Goal: Task Accomplishment & Management: Use online tool/utility

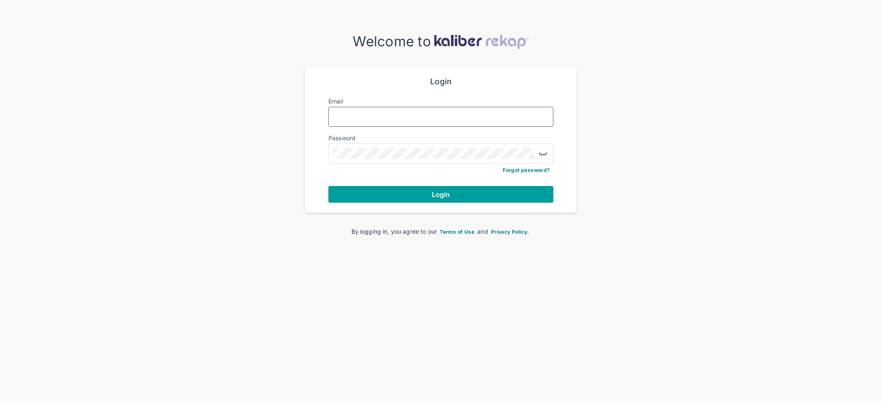
type input "**********"
click at [449, 193] on span "Login" at bounding box center [441, 194] width 18 height 8
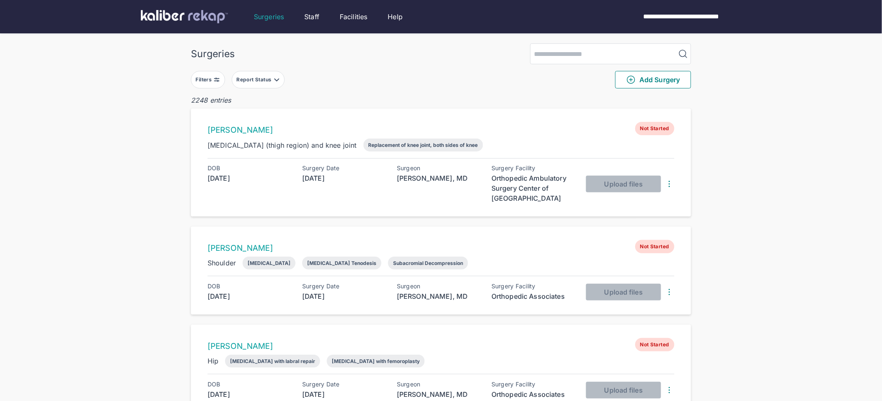
click at [216, 85] on button "Filters" at bounding box center [208, 80] width 34 height 18
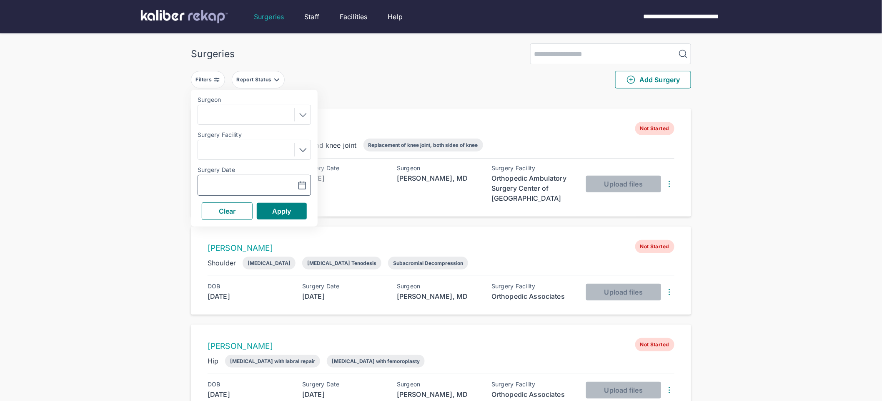
click at [241, 187] on input "text" at bounding box center [225, 185] width 48 height 10
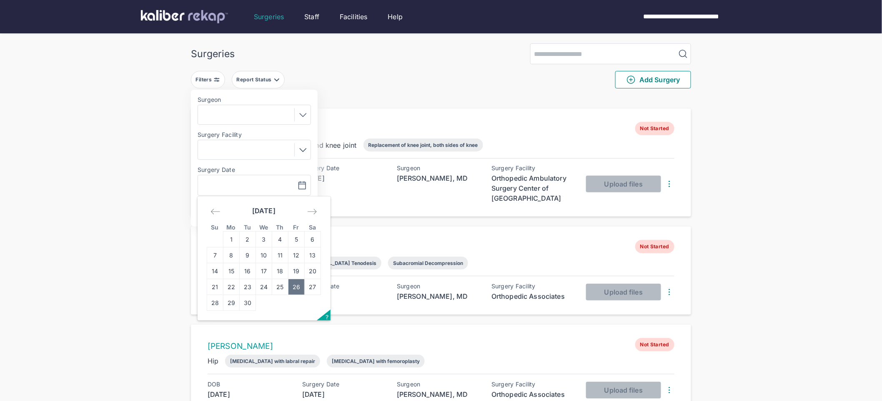
click at [295, 281] on td "26" at bounding box center [297, 287] width 16 height 16
type input "**********"
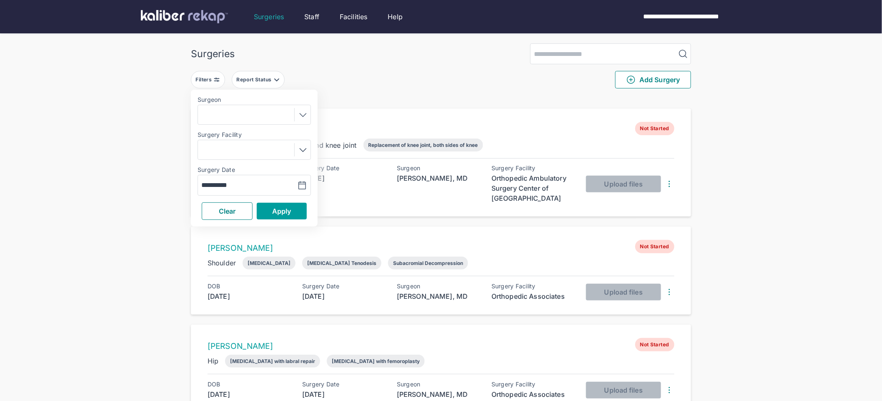
click at [263, 212] on button "Apply" at bounding box center [282, 211] width 50 height 17
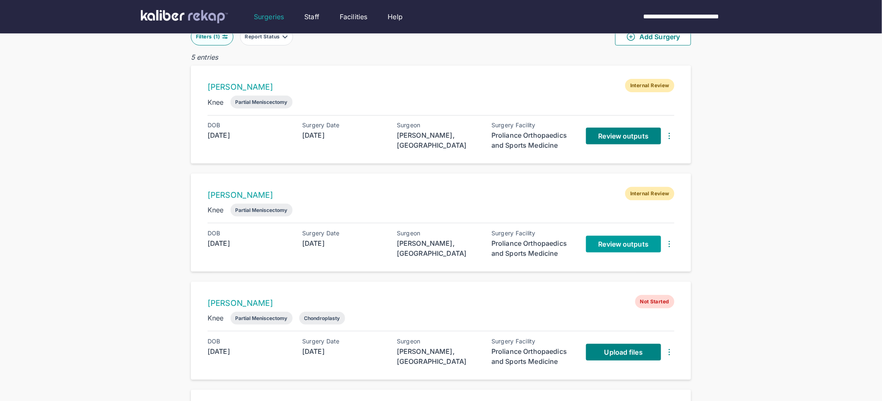
scroll to position [55, 0]
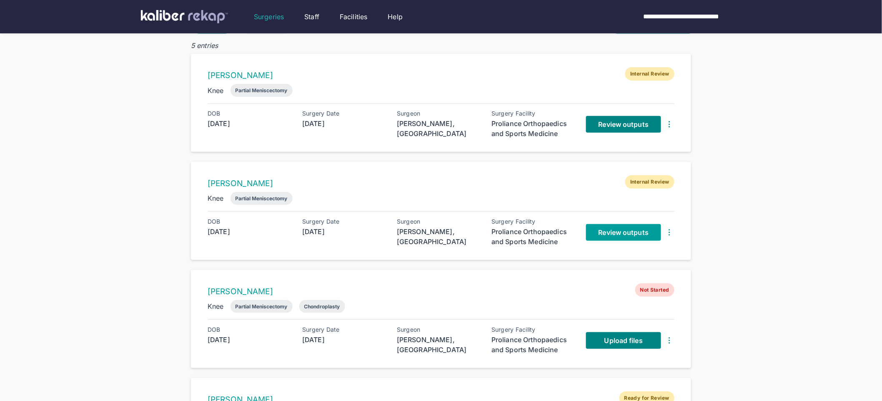
click at [608, 239] on link "Review outputs" at bounding box center [623, 232] width 75 height 17
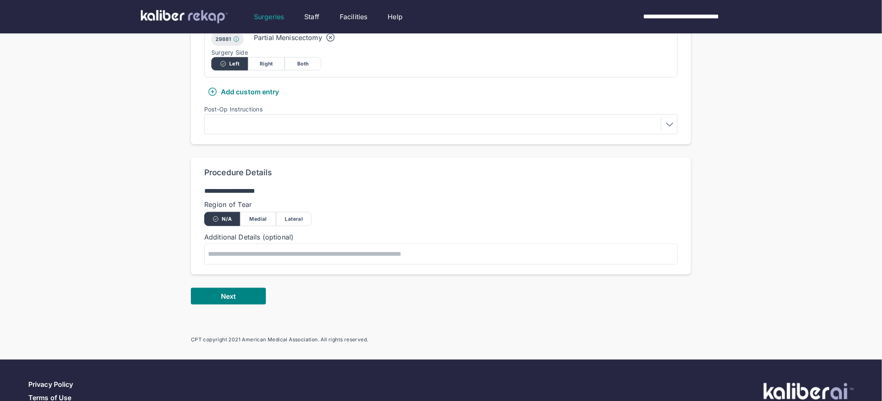
scroll to position [246, 0]
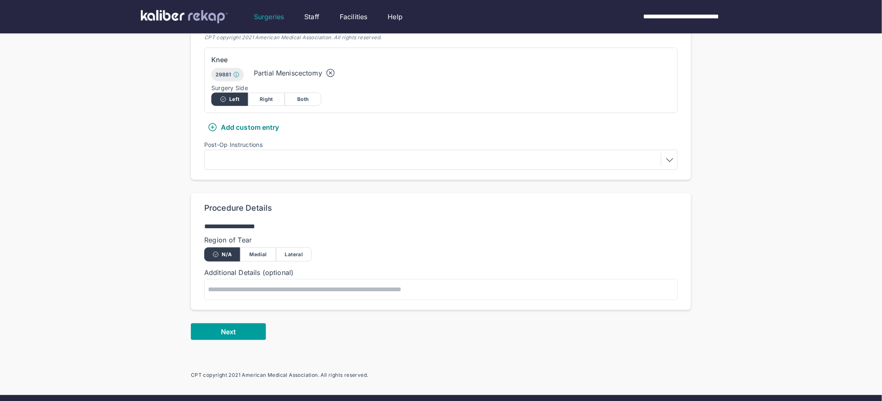
click at [227, 335] on span "Next" at bounding box center [228, 331] width 15 height 8
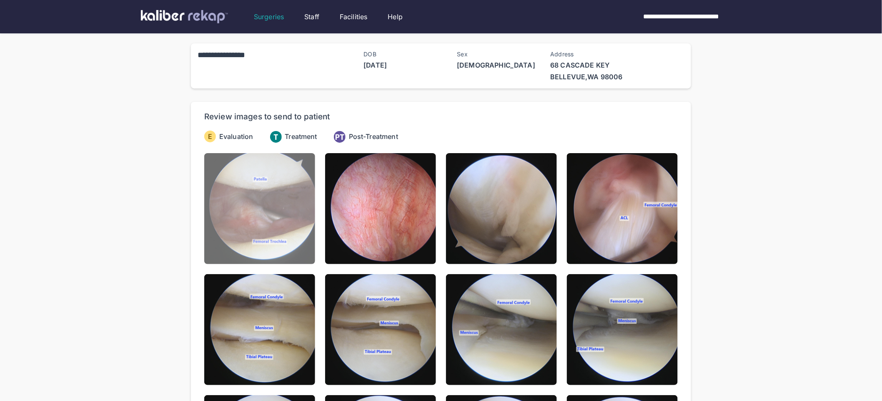
click at [256, 242] on img at bounding box center [259, 208] width 111 height 111
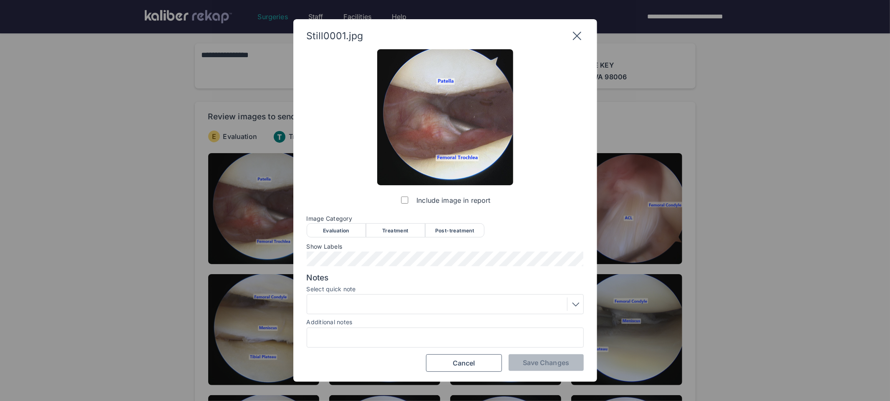
click at [339, 228] on div "Evaluation" at bounding box center [336, 230] width 59 height 14
click at [561, 359] on span "Save Changes" at bounding box center [546, 362] width 46 height 8
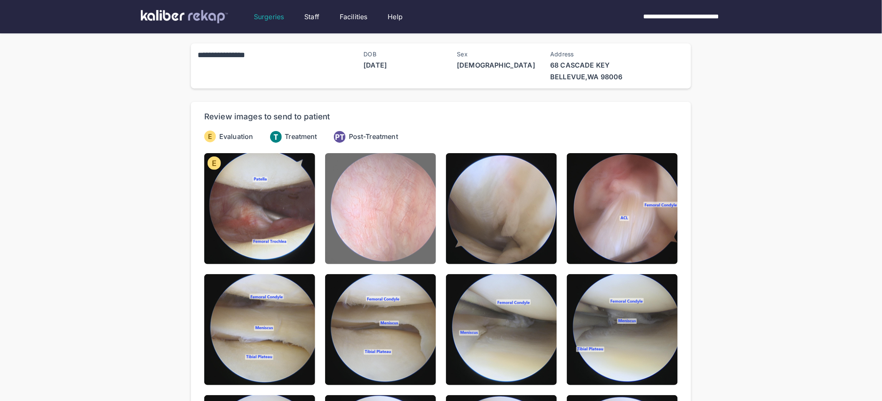
click at [394, 234] on img at bounding box center [380, 208] width 111 height 111
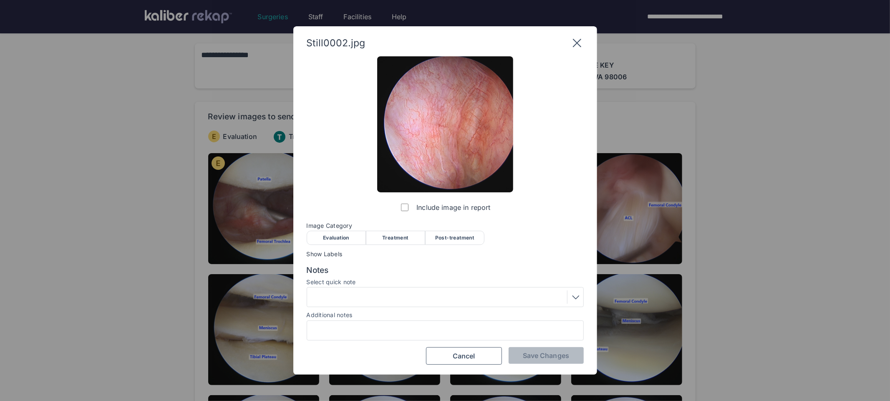
click at [341, 241] on div "Evaluation" at bounding box center [336, 238] width 59 height 14
click at [395, 300] on div at bounding box center [444, 296] width 271 height 13
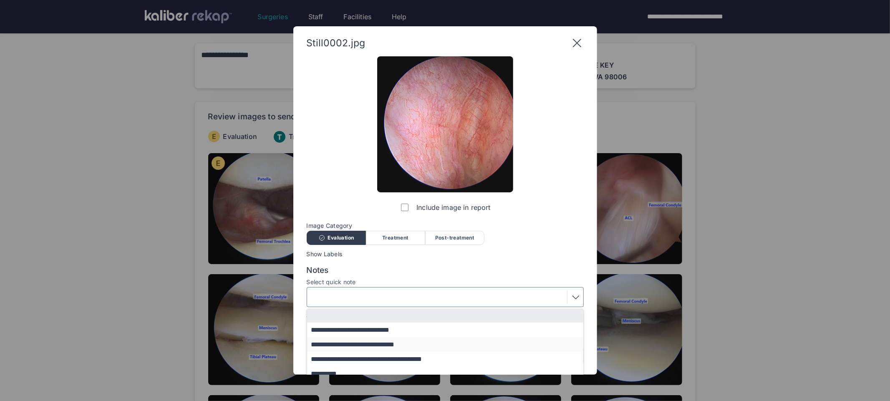
scroll to position [50, 0]
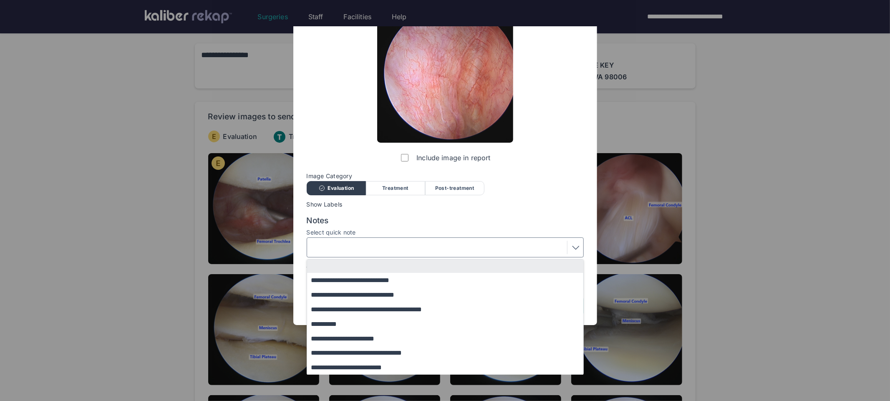
click at [352, 364] on button "**********" at bounding box center [449, 367] width 284 height 15
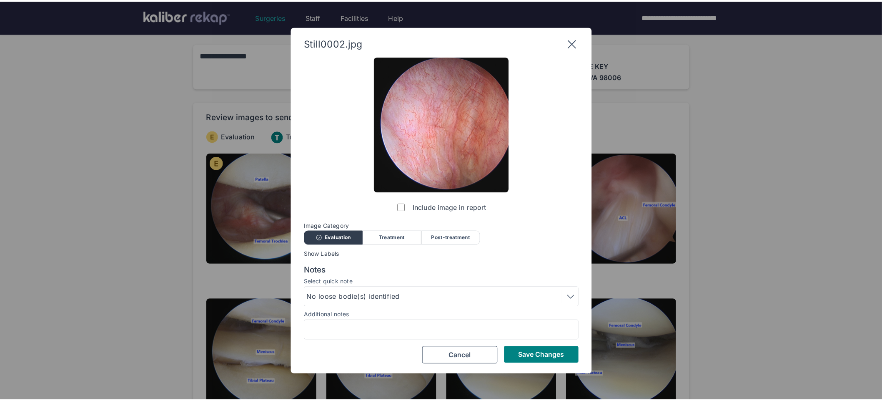
scroll to position [0, 0]
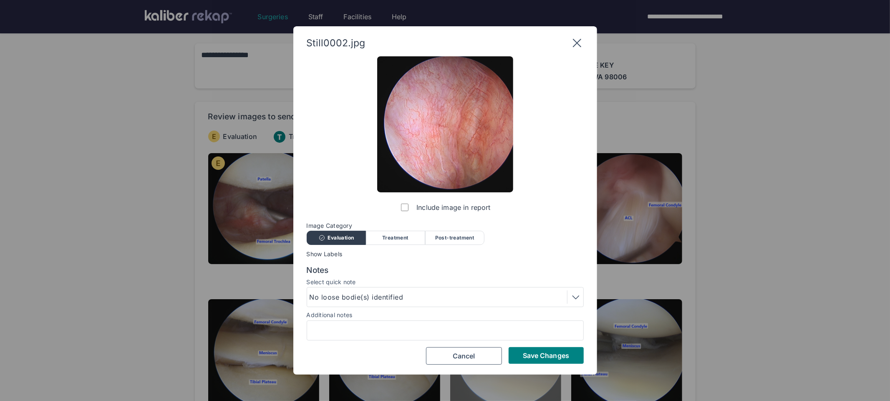
click at [530, 352] on span "Save Changes" at bounding box center [546, 355] width 46 height 8
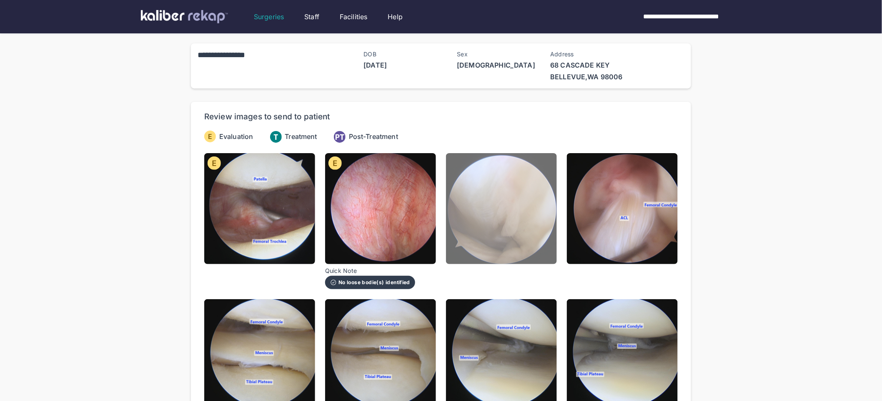
click at [511, 226] on img at bounding box center [501, 208] width 111 height 111
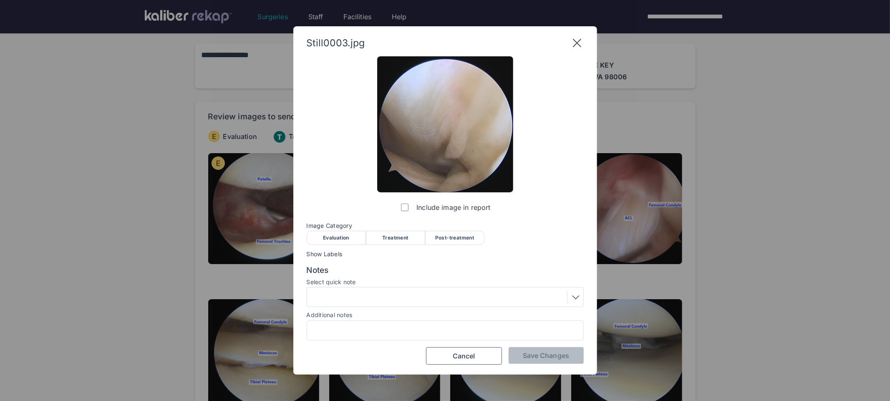
click at [333, 239] on div "Evaluation" at bounding box center [336, 238] width 59 height 14
click at [529, 359] on span "Save Changes" at bounding box center [546, 355] width 46 height 8
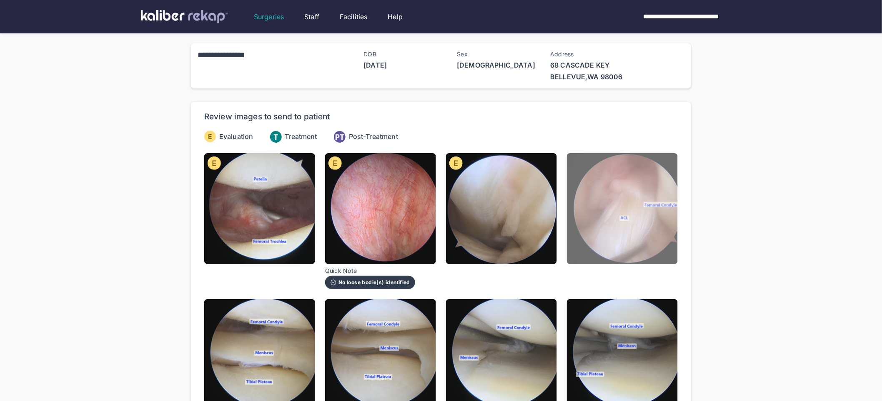
click at [603, 231] on img at bounding box center [622, 208] width 111 height 111
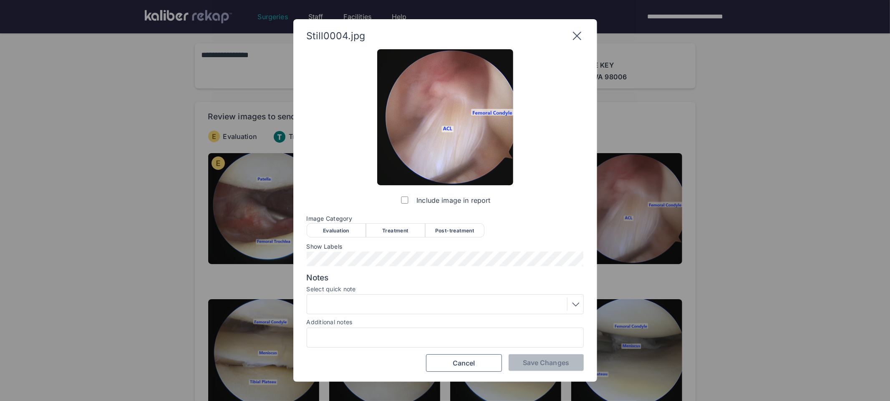
click at [323, 227] on div "Evaluation" at bounding box center [336, 230] width 59 height 14
click at [523, 361] on span "Save Changes" at bounding box center [546, 362] width 46 height 8
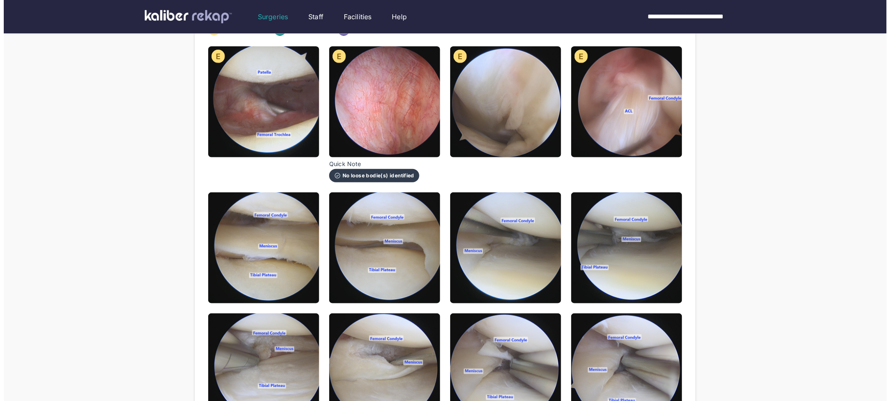
scroll to position [155, 0]
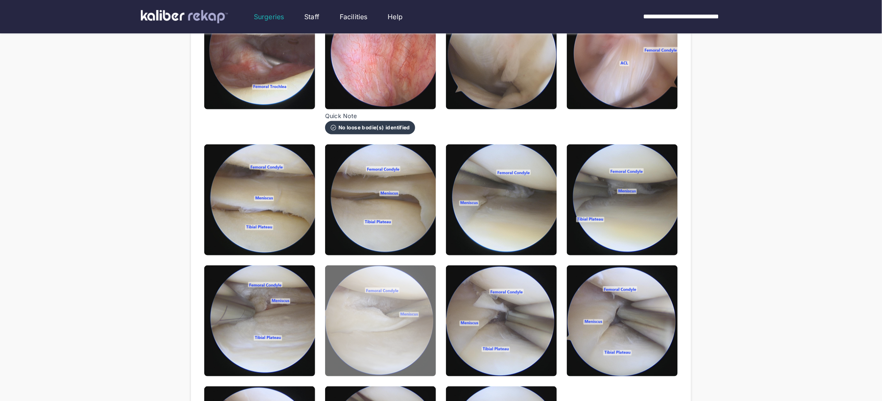
click at [392, 319] on img at bounding box center [380, 320] width 111 height 111
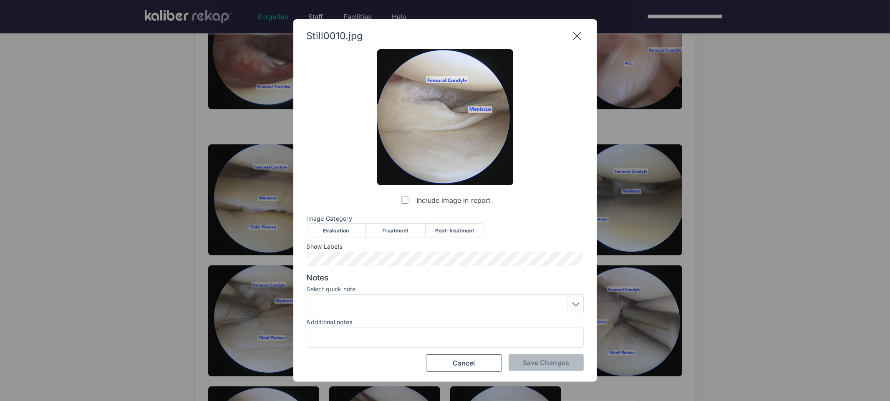
click at [333, 231] on div "Evaluation" at bounding box center [336, 230] width 59 height 14
click at [386, 302] on div at bounding box center [444, 303] width 271 height 13
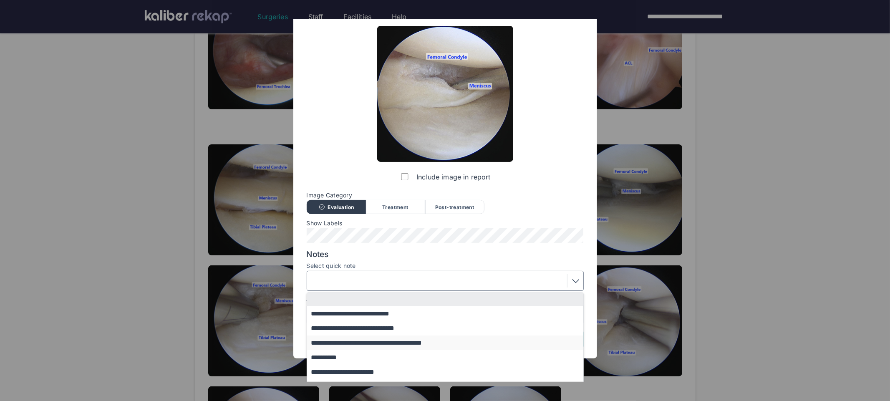
scroll to position [50, 0]
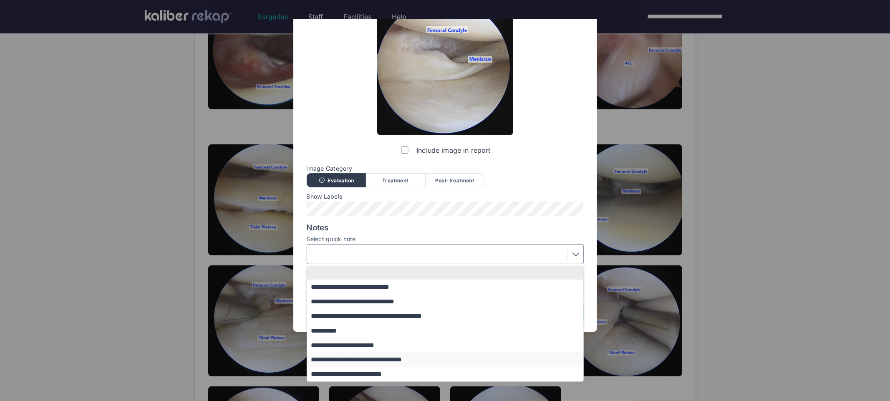
click at [360, 359] on button "**********" at bounding box center [449, 359] width 284 height 15
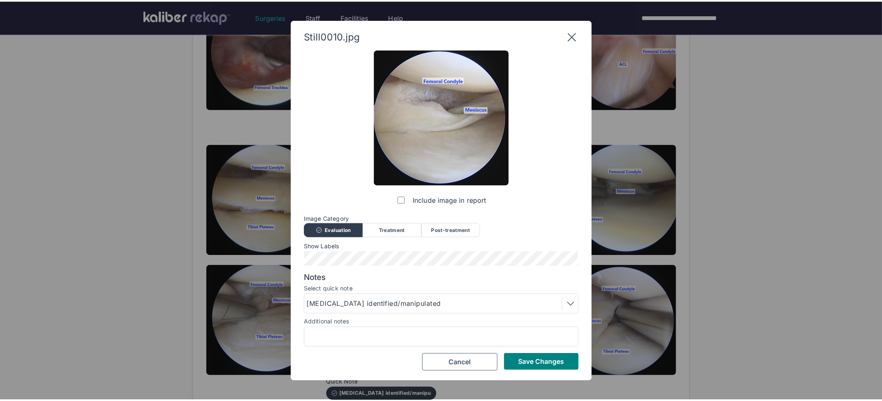
scroll to position [0, 0]
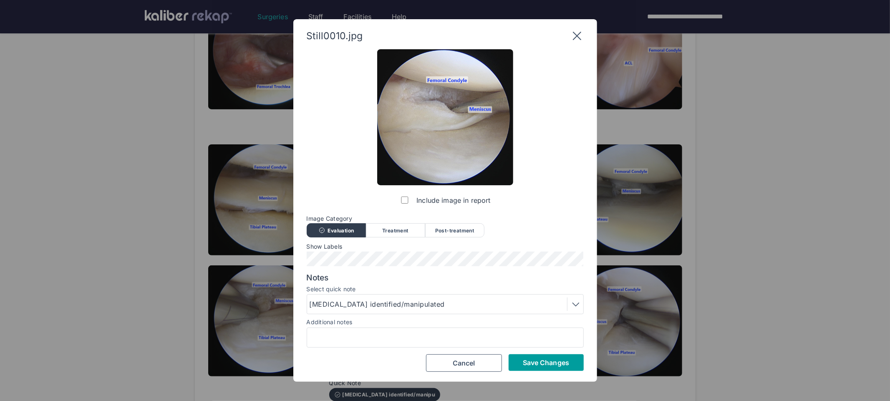
click at [533, 355] on button "Save Changes" at bounding box center [545, 362] width 75 height 17
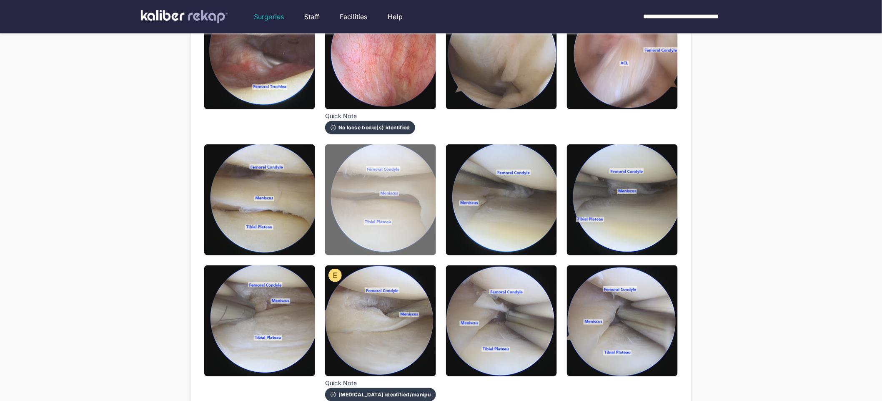
click at [376, 215] on img at bounding box center [380, 199] width 111 height 111
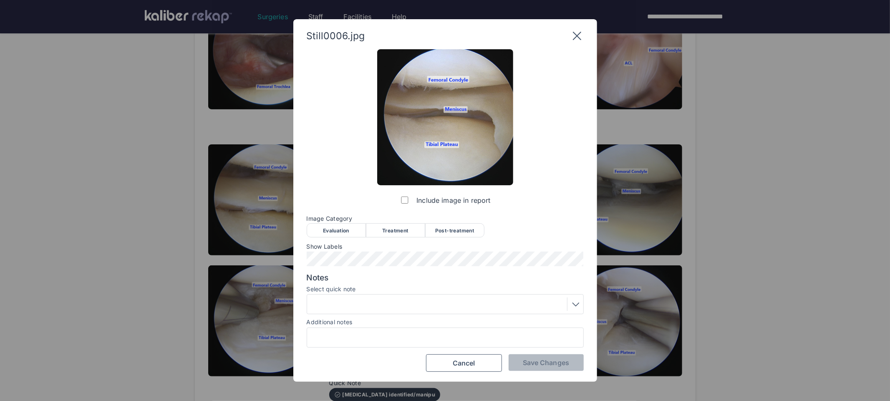
click at [348, 233] on div "Evaluation" at bounding box center [336, 230] width 59 height 14
click at [532, 363] on span "Save Changes" at bounding box center [546, 362] width 46 height 8
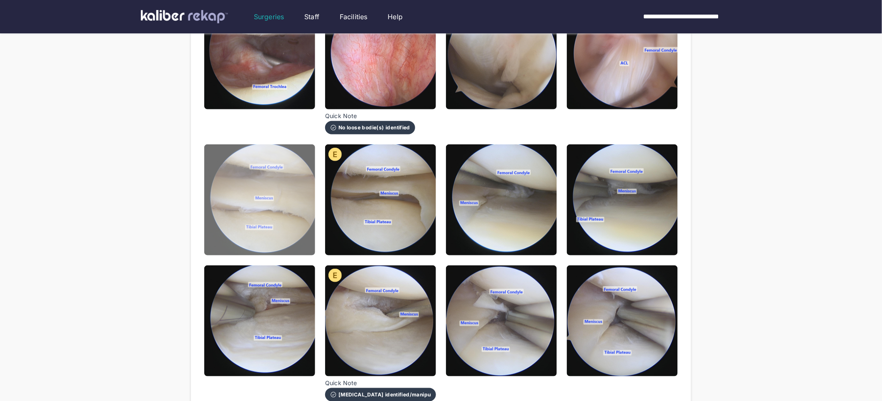
click at [290, 224] on img at bounding box center [259, 199] width 111 height 111
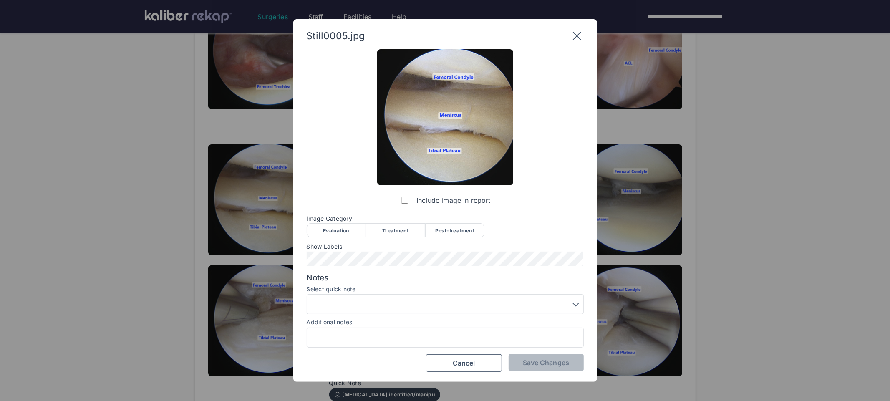
click at [334, 233] on div "Evaluation" at bounding box center [336, 230] width 59 height 14
click at [576, 363] on button "Save Changes" at bounding box center [545, 362] width 75 height 17
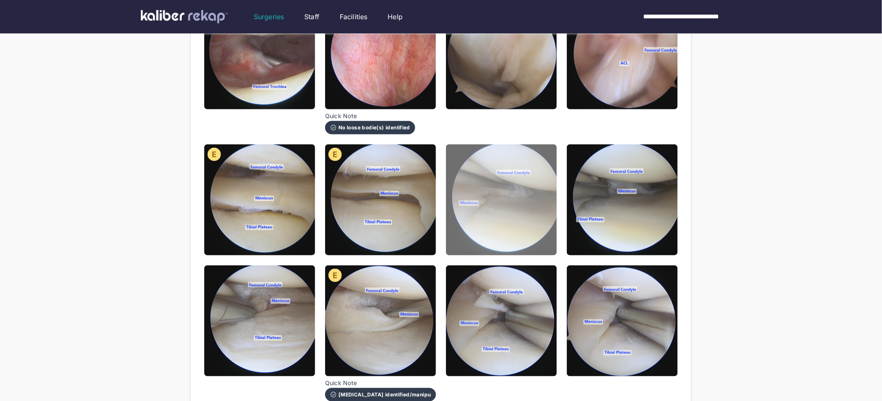
click at [531, 221] on img at bounding box center [501, 199] width 111 height 111
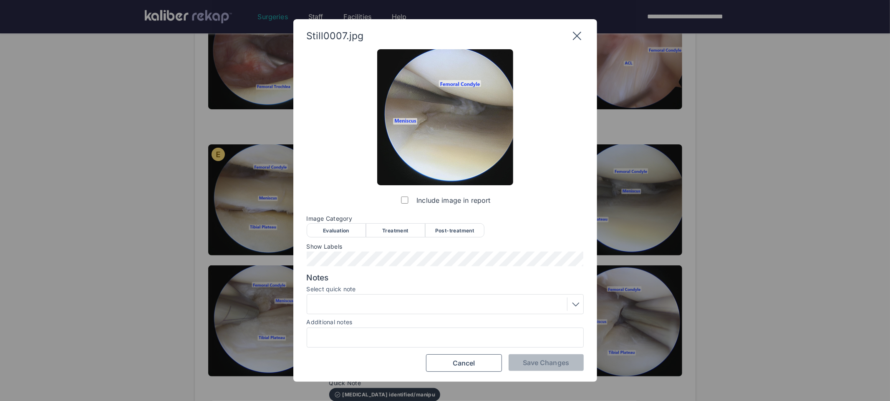
drag, startPoint x: 324, startPoint y: 234, endPoint x: 392, endPoint y: 236, distance: 68.9
click at [324, 234] on div "Evaluation" at bounding box center [336, 230] width 59 height 14
click at [562, 363] on span "Save Changes" at bounding box center [546, 362] width 46 height 8
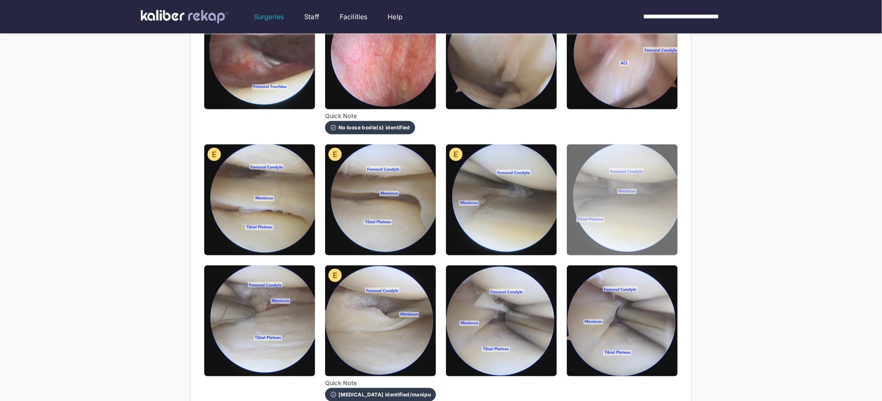
click at [605, 201] on img at bounding box center [622, 199] width 111 height 111
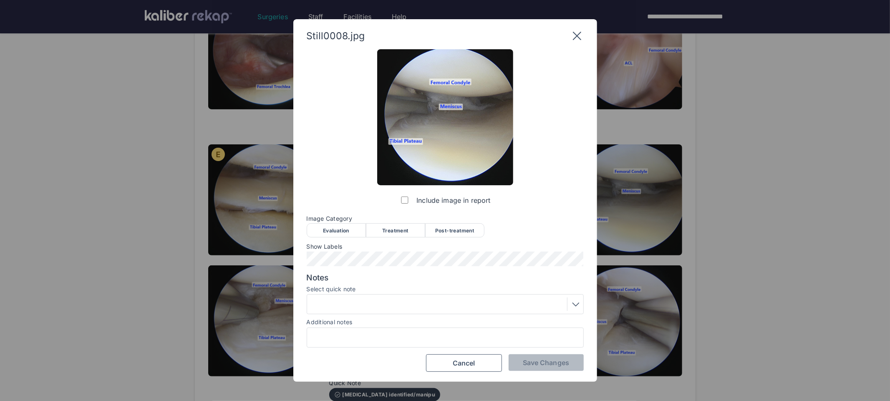
click at [335, 236] on div "Evaluation" at bounding box center [336, 230] width 59 height 14
click at [538, 364] on span "Save Changes" at bounding box center [546, 362] width 46 height 8
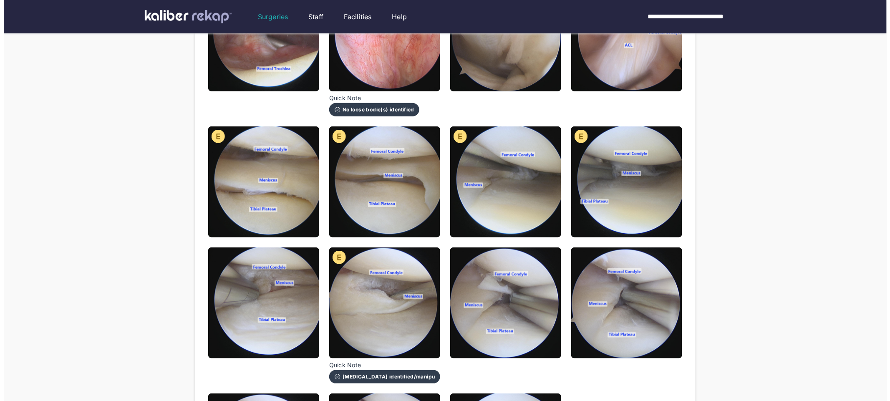
scroll to position [185, 0]
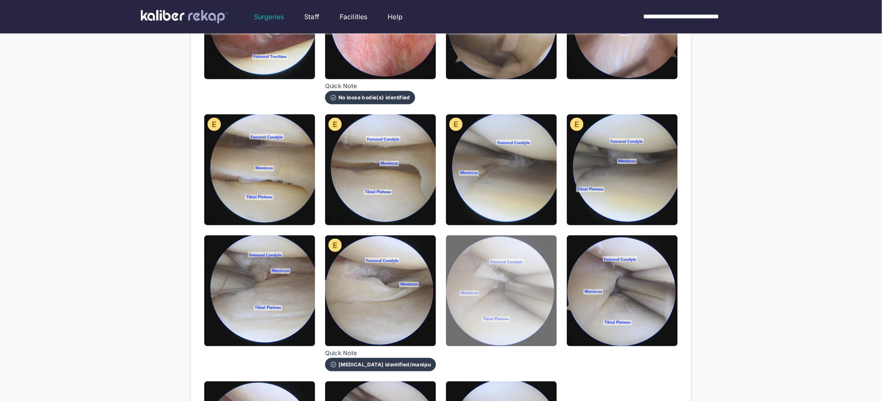
click at [532, 301] on img at bounding box center [501, 290] width 111 height 111
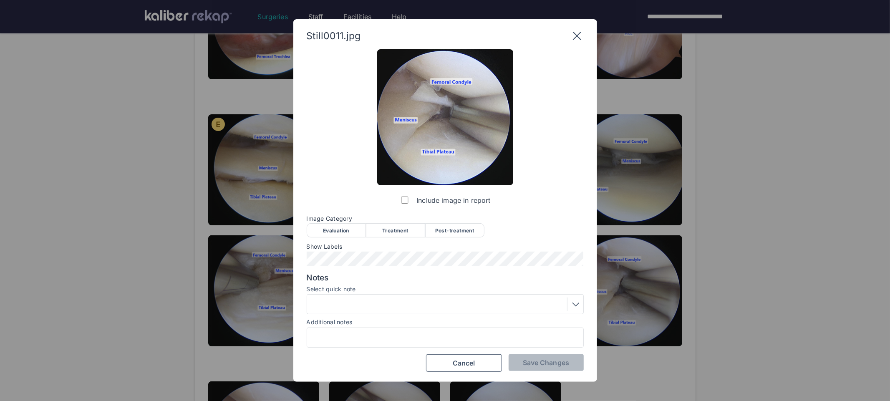
click at [410, 231] on div "Treatment" at bounding box center [395, 230] width 59 height 14
click at [407, 300] on div at bounding box center [444, 303] width 271 height 13
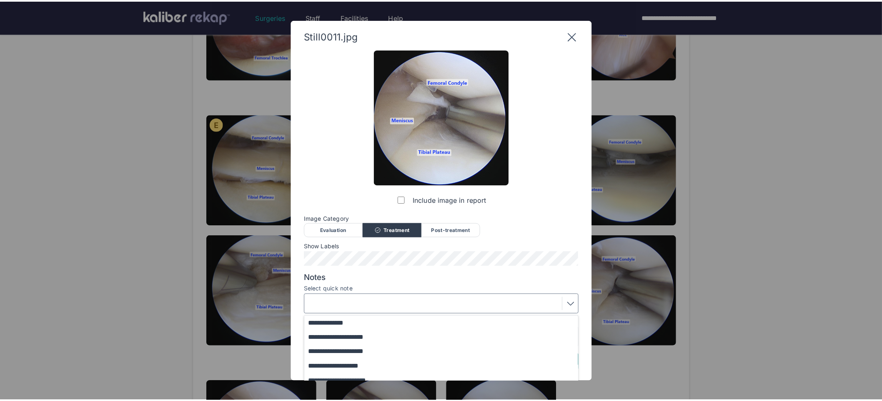
scroll to position [63, 0]
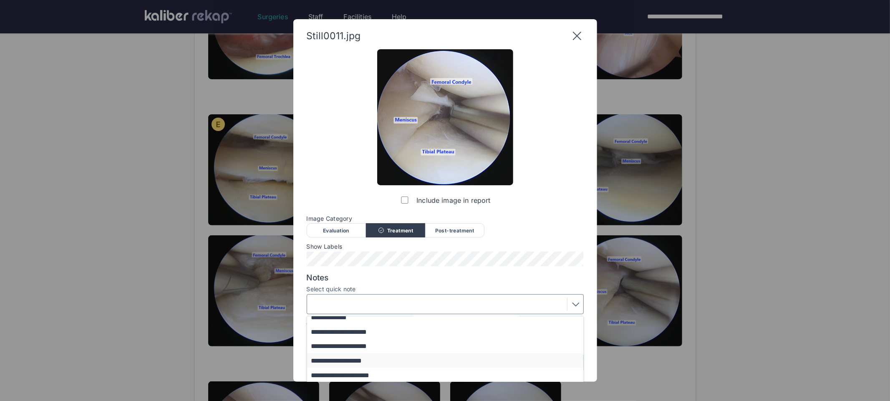
click at [374, 361] on button "**********" at bounding box center [449, 360] width 284 height 15
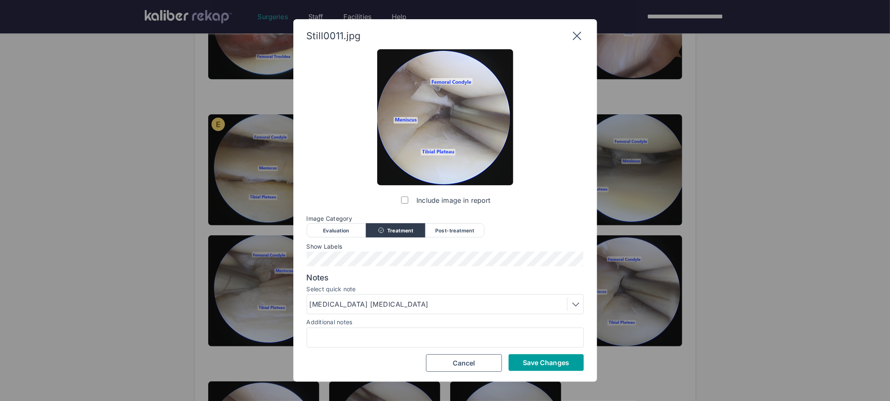
click at [547, 367] on button "Save Changes" at bounding box center [545, 362] width 75 height 17
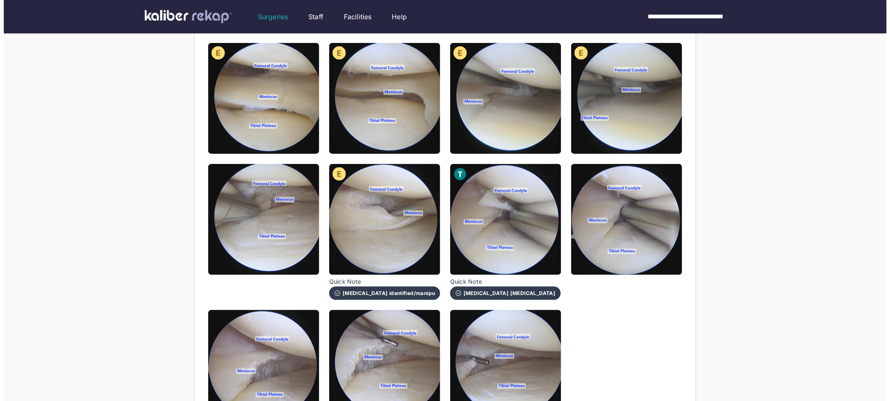
scroll to position [274, 0]
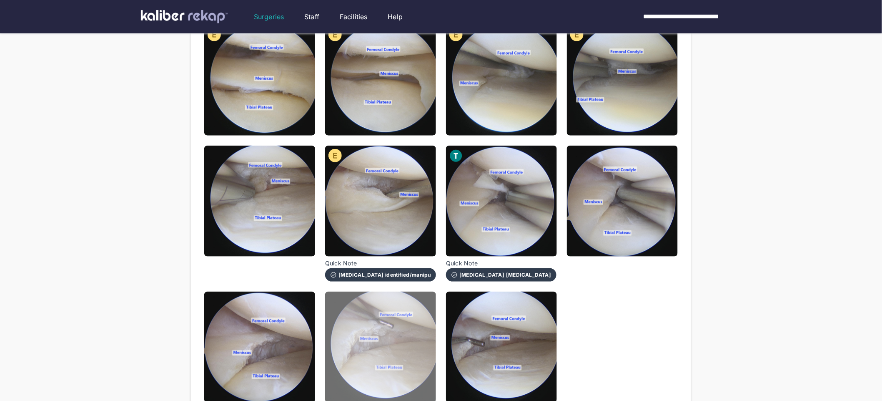
click at [401, 344] on img at bounding box center [380, 346] width 111 height 111
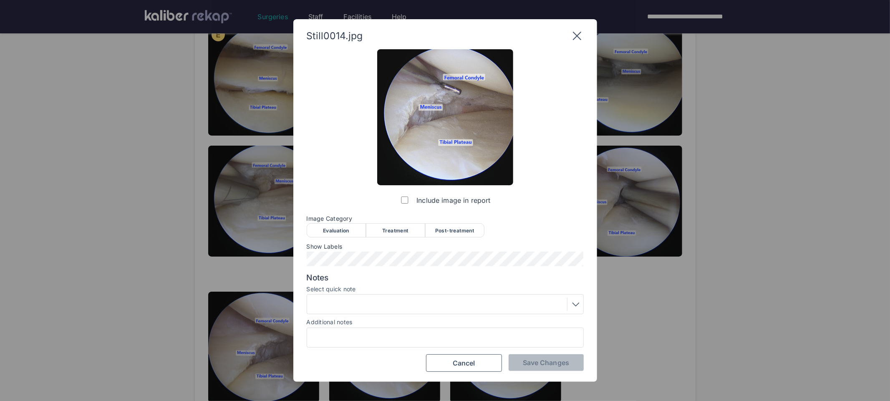
click at [449, 228] on div "Post-treatment" at bounding box center [454, 230] width 59 height 14
click at [430, 303] on div at bounding box center [444, 303] width 271 height 13
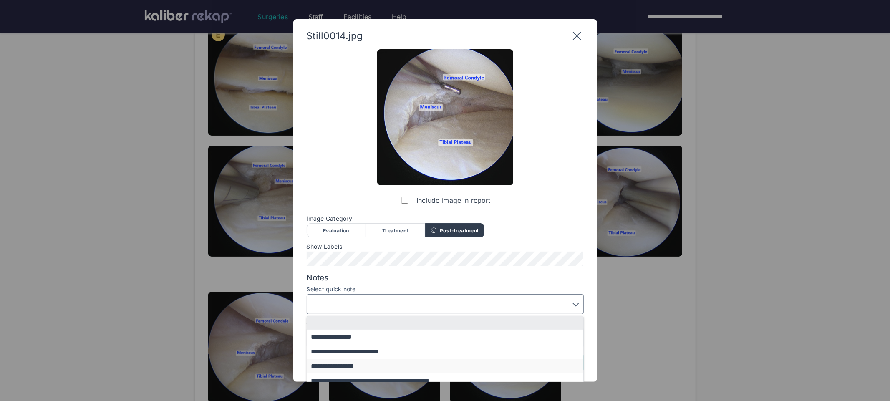
click at [364, 366] on button "**********" at bounding box center [449, 366] width 284 height 15
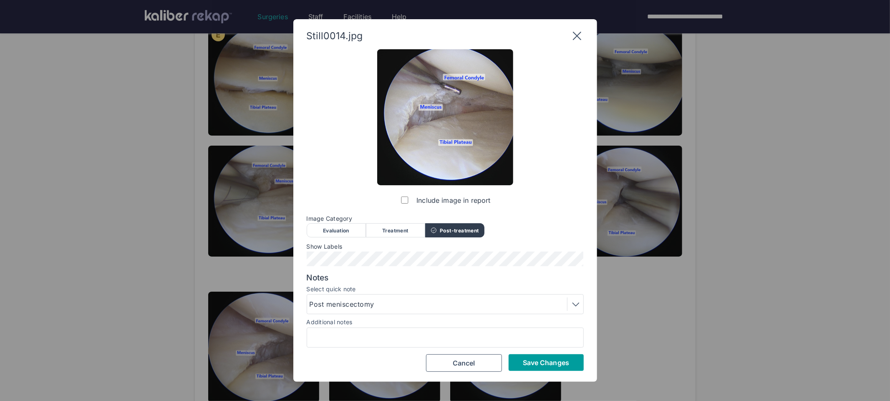
click at [543, 366] on span "Save Changes" at bounding box center [546, 362] width 46 height 8
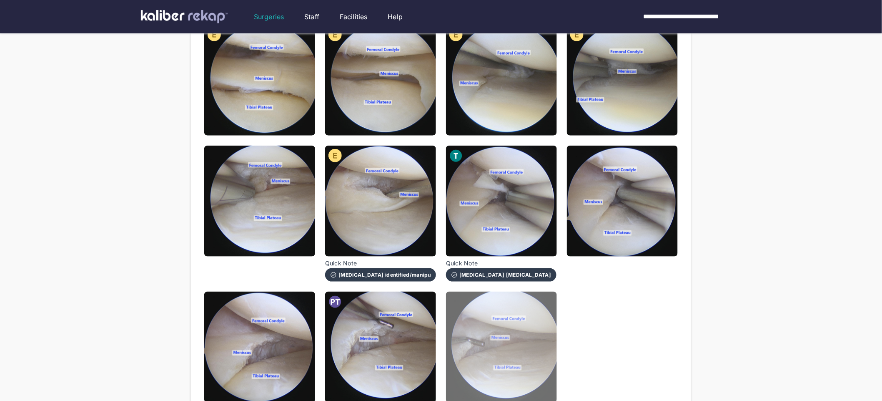
click at [514, 350] on img at bounding box center [501, 346] width 111 height 111
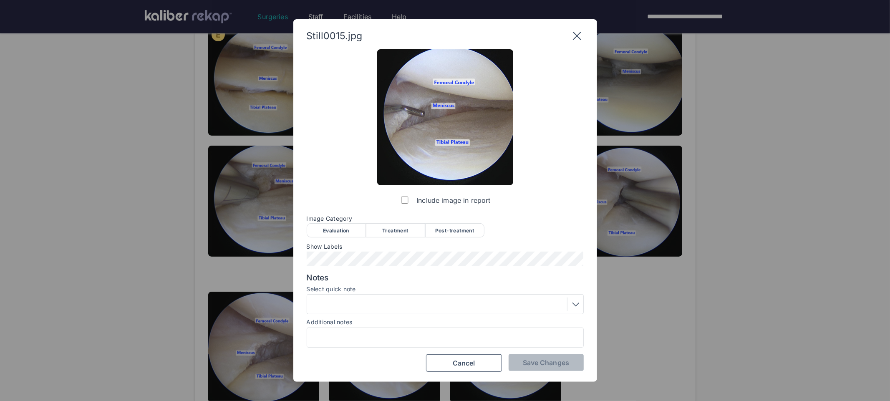
click at [445, 234] on div "Post-treatment" at bounding box center [454, 230] width 59 height 14
click at [448, 302] on div at bounding box center [444, 303] width 271 height 13
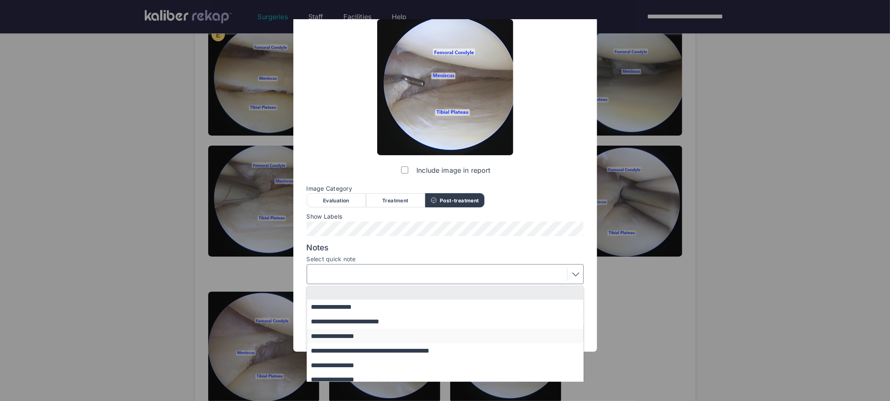
scroll to position [18, 0]
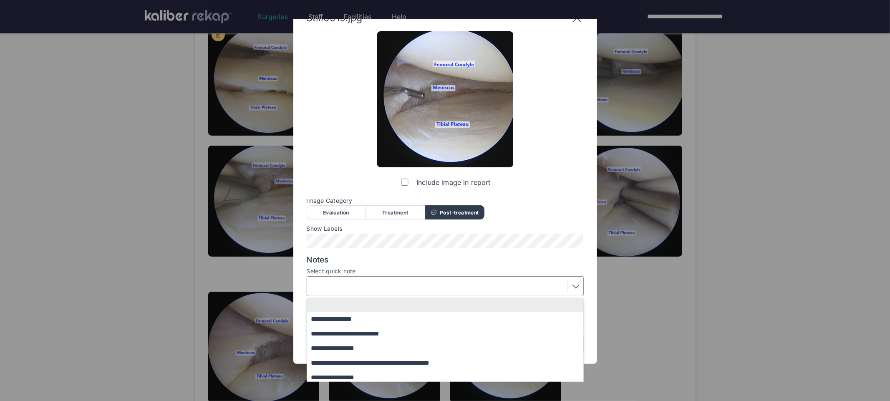
click at [568, 241] on div "**********" at bounding box center [445, 192] width 277 height 323
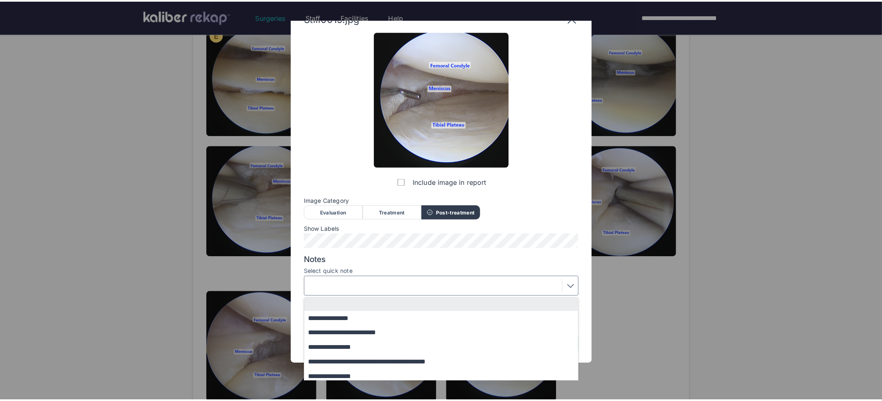
scroll to position [0, 0]
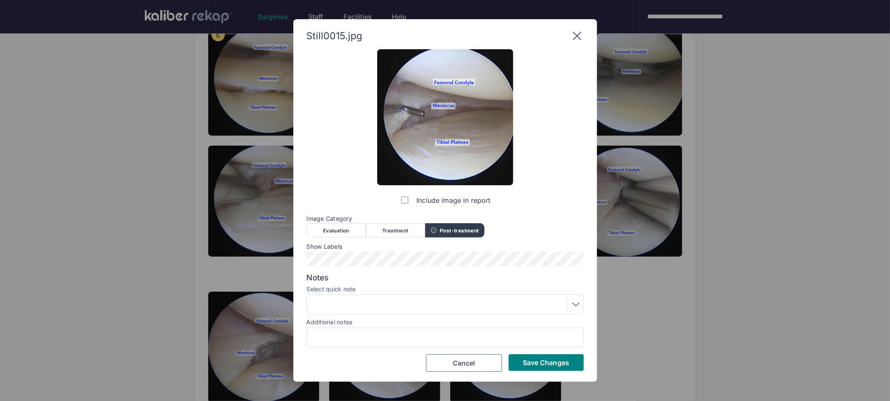
click at [565, 358] on span "Save Changes" at bounding box center [546, 362] width 46 height 8
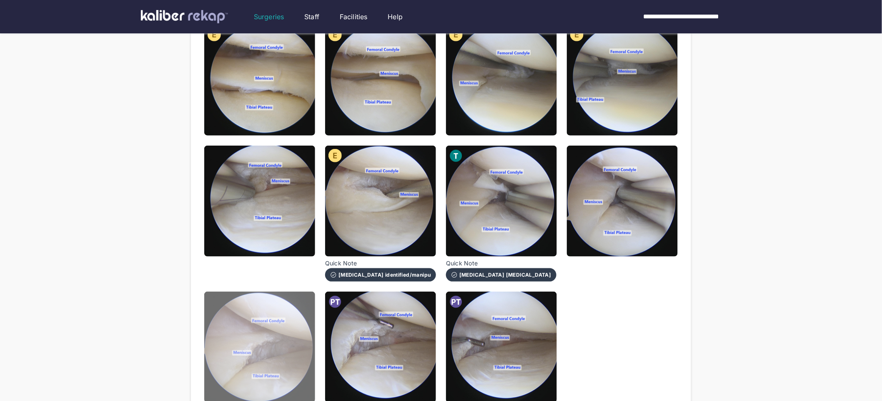
click at [276, 374] on img at bounding box center [259, 346] width 111 height 111
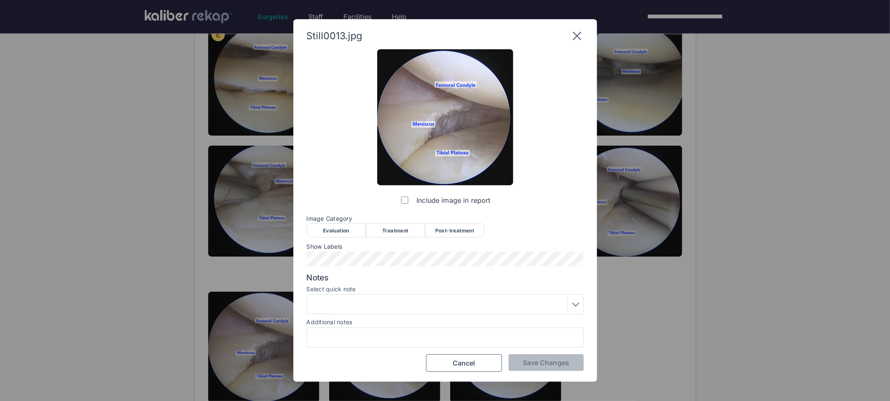
click at [468, 233] on div "Post-treatment" at bounding box center [454, 230] width 59 height 14
click at [410, 306] on div at bounding box center [444, 303] width 271 height 13
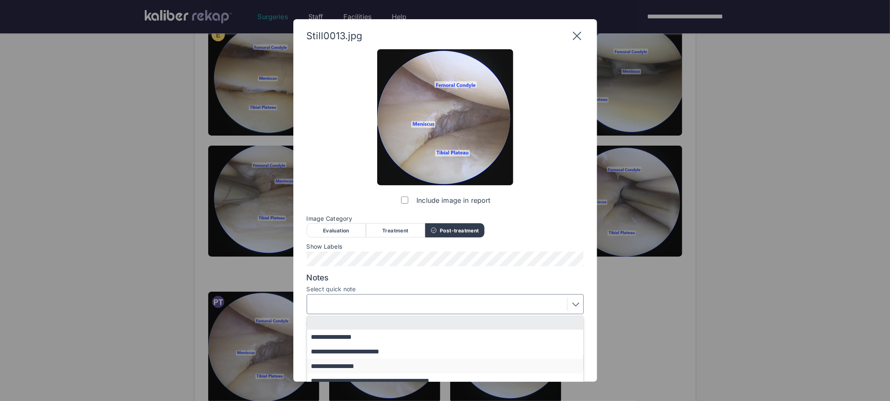
click at [362, 367] on button "**********" at bounding box center [449, 366] width 284 height 15
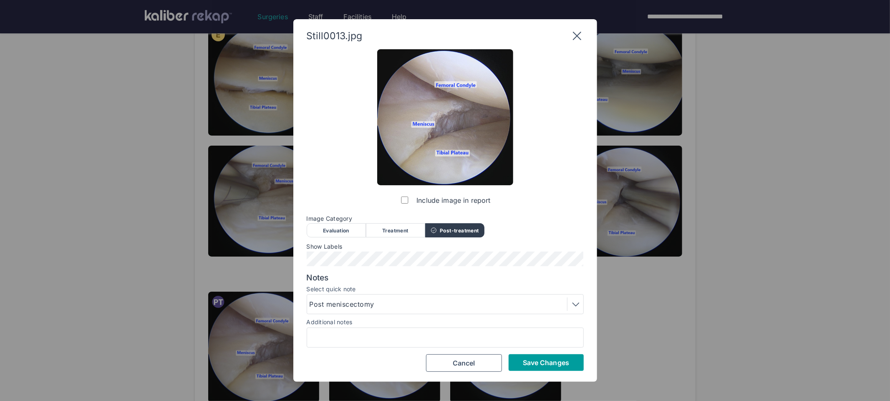
click at [542, 359] on span "Save Changes" at bounding box center [546, 362] width 46 height 8
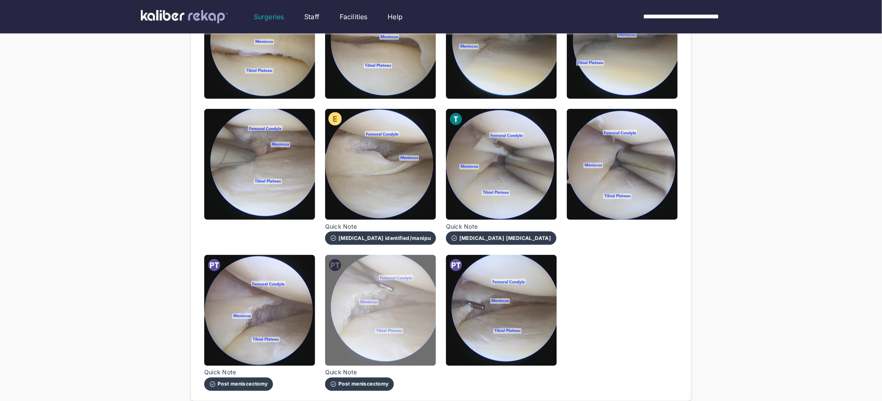
scroll to position [305, 0]
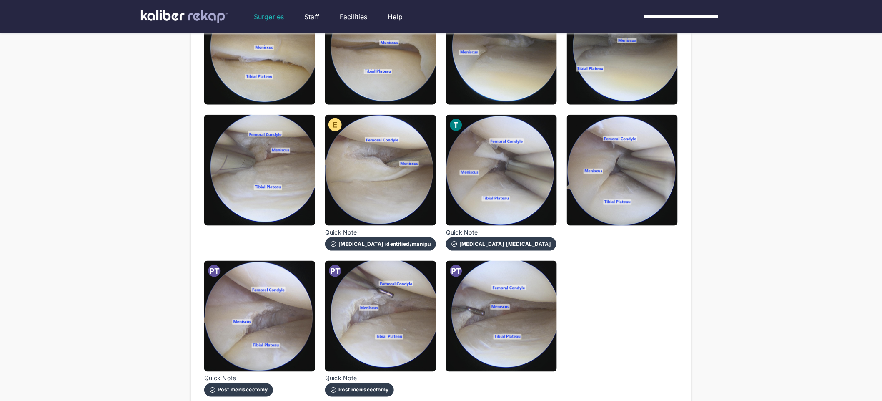
click at [361, 381] on span "Quick Note" at bounding box center [359, 378] width 69 height 7
click at [365, 393] on div "Post meniscectomy" at bounding box center [359, 389] width 69 height 13
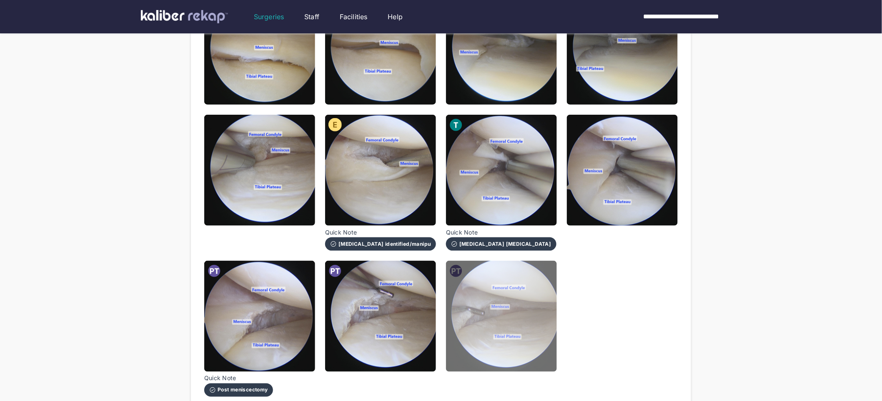
click at [487, 344] on img at bounding box center [501, 316] width 111 height 111
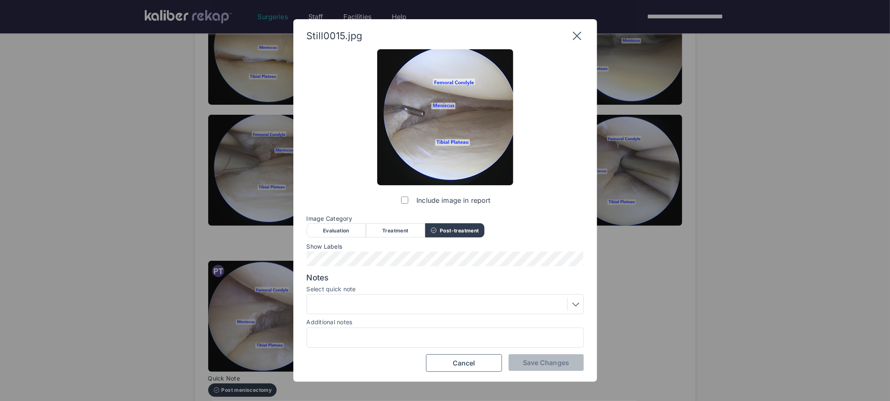
click at [378, 305] on div at bounding box center [444, 303] width 271 height 13
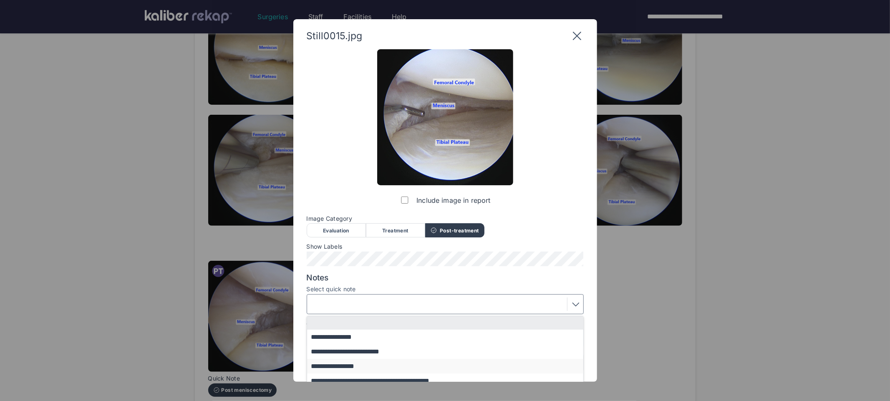
click at [360, 368] on button "**********" at bounding box center [449, 366] width 284 height 15
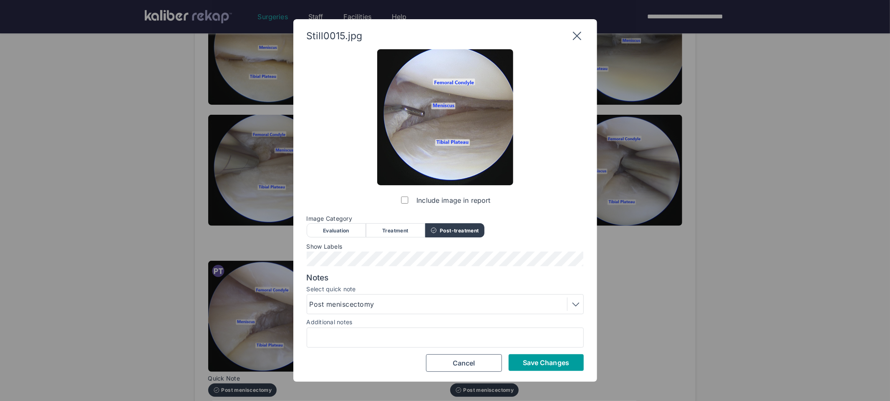
click at [558, 366] on span "Save Changes" at bounding box center [546, 362] width 46 height 8
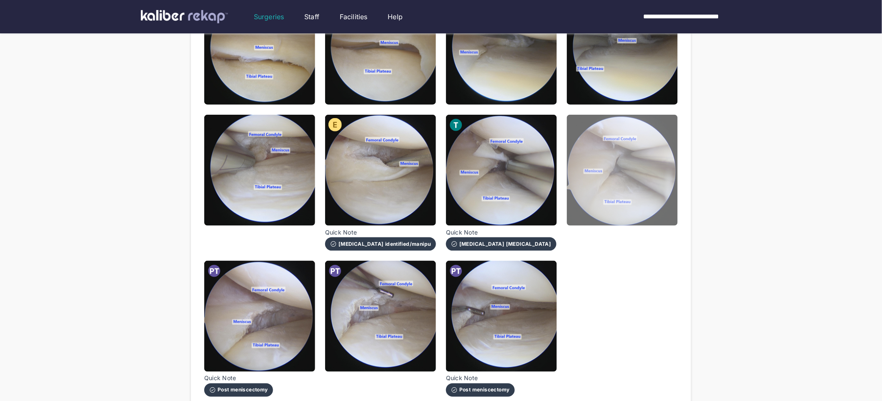
click at [602, 210] on img at bounding box center [622, 170] width 111 height 111
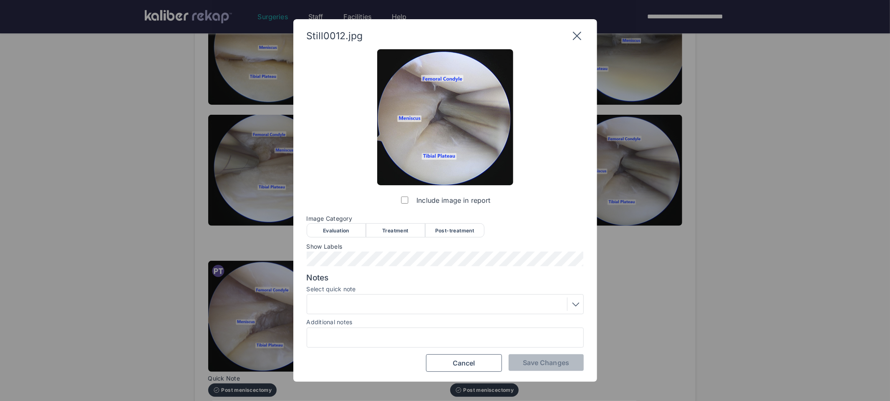
click at [397, 231] on div "Treatment" at bounding box center [395, 230] width 59 height 14
click at [540, 363] on span "Save Changes" at bounding box center [546, 362] width 46 height 8
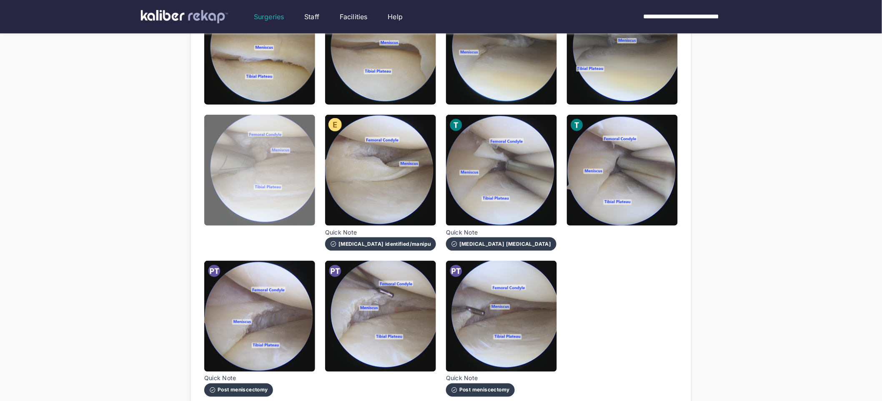
click at [281, 192] on img at bounding box center [259, 170] width 111 height 111
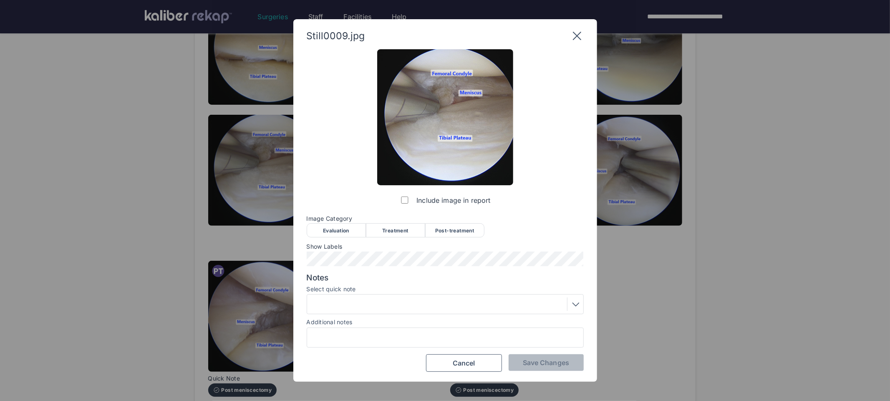
click at [380, 224] on div "Treatment" at bounding box center [395, 230] width 59 height 14
click at [523, 364] on span "Save Changes" at bounding box center [546, 362] width 46 height 8
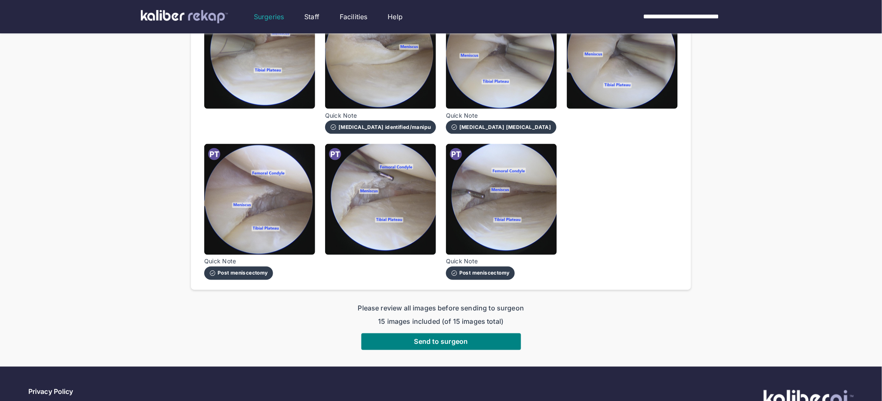
scroll to position [464, 0]
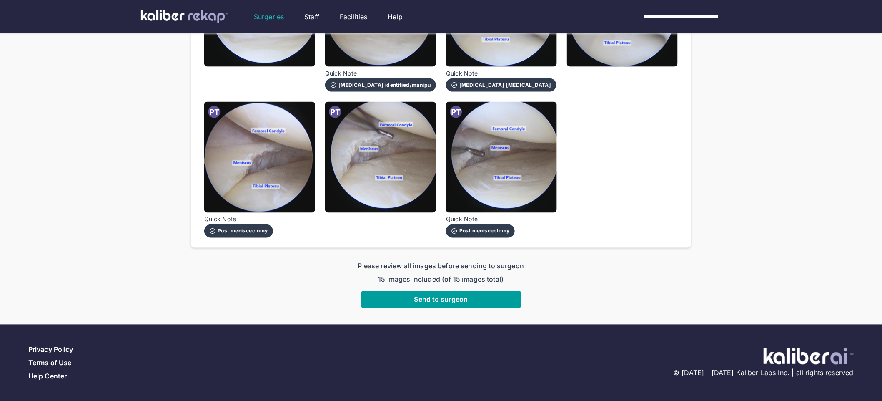
click at [452, 297] on span "Send to surgeon" at bounding box center [442, 299] width 54 height 8
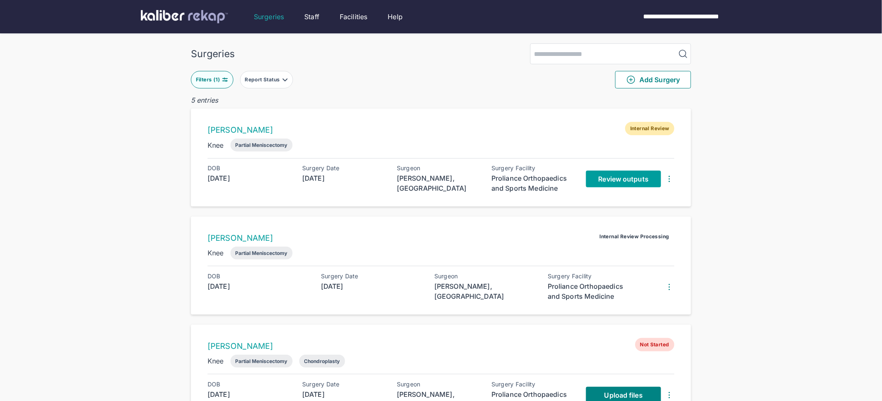
click at [603, 181] on span "Review outputs" at bounding box center [624, 179] width 50 height 8
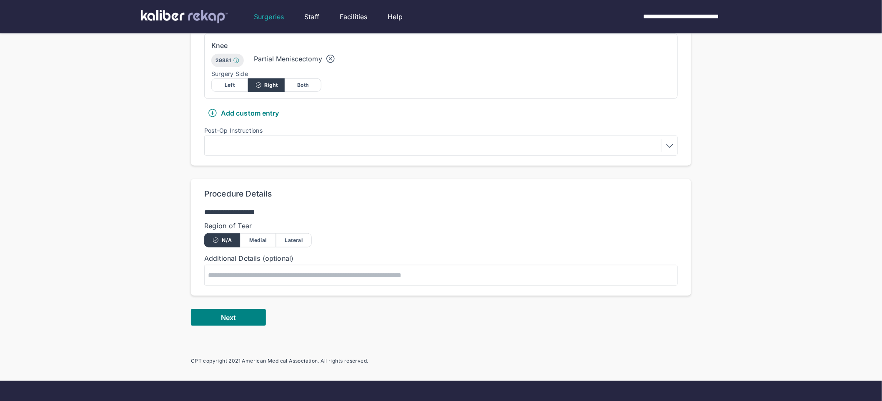
scroll to position [317, 0]
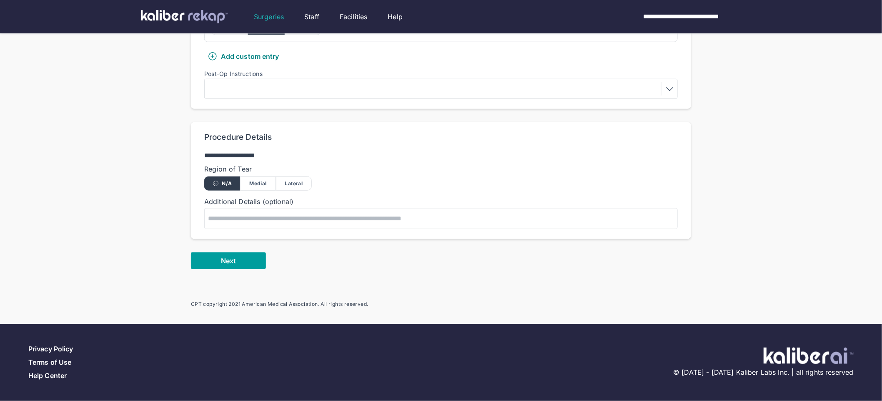
click at [251, 263] on button "Next" at bounding box center [228, 260] width 75 height 17
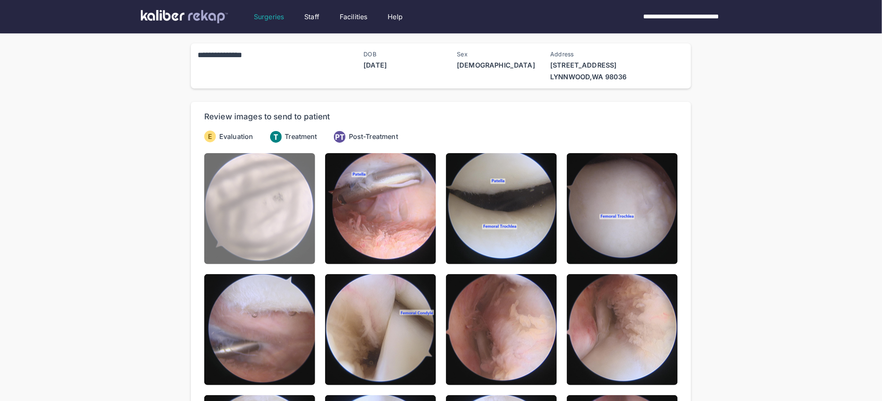
click at [284, 226] on img at bounding box center [259, 208] width 111 height 111
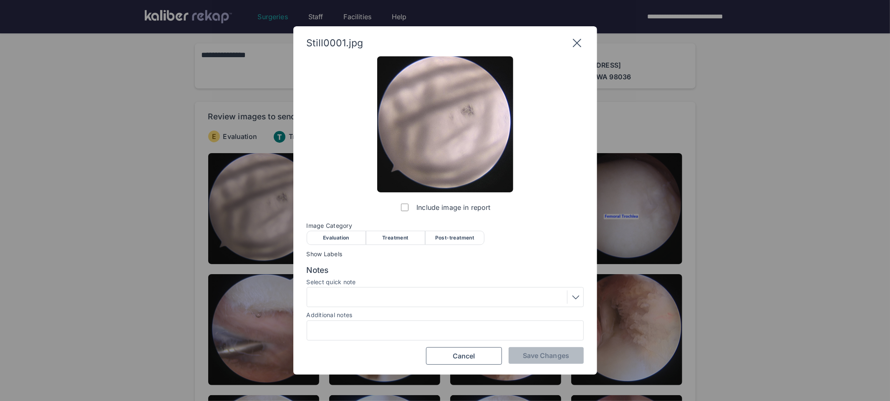
drag, startPoint x: 354, startPoint y: 241, endPoint x: 365, endPoint y: 268, distance: 29.6
click at [365, 268] on div "Include image in report Image Category Evaluation Treatment Post-treatment Eval…" at bounding box center [445, 210] width 277 height 309
click at [410, 209] on label "Include image in report" at bounding box center [444, 207] width 91 height 17
click at [535, 355] on span "Save Changes" at bounding box center [546, 355] width 46 height 8
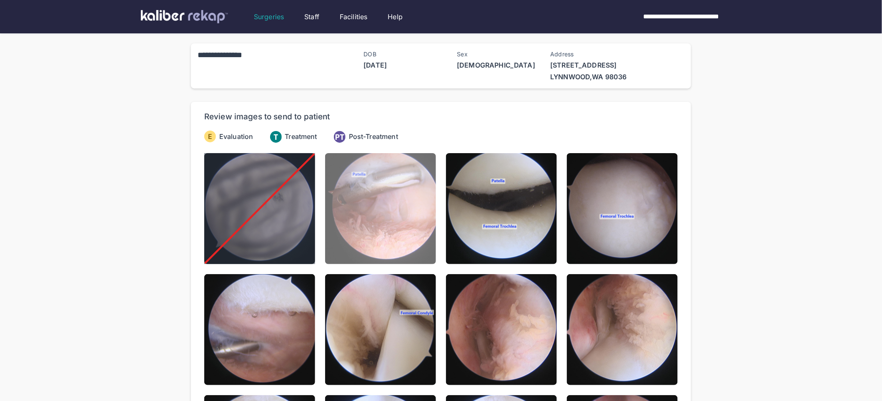
click at [396, 227] on img at bounding box center [380, 208] width 111 height 111
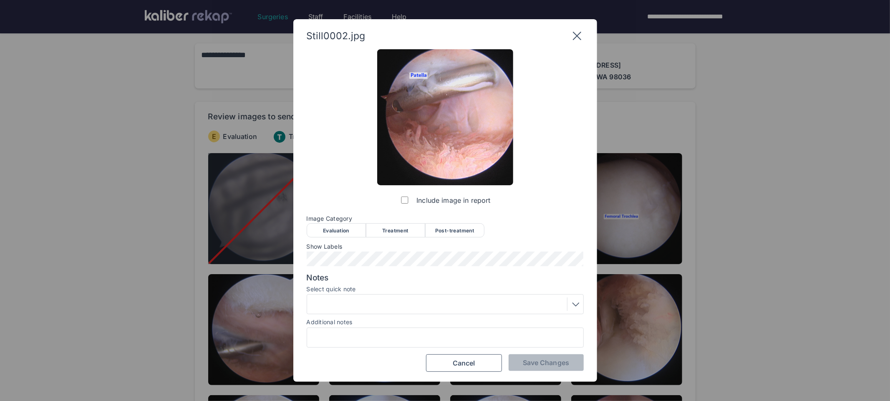
click at [338, 229] on div "Evaluation" at bounding box center [336, 230] width 59 height 14
click at [378, 304] on div at bounding box center [444, 303] width 271 height 13
click at [319, 247] on span "Show Labels" at bounding box center [445, 246] width 277 height 7
click at [530, 363] on span "Save Changes" at bounding box center [546, 362] width 46 height 8
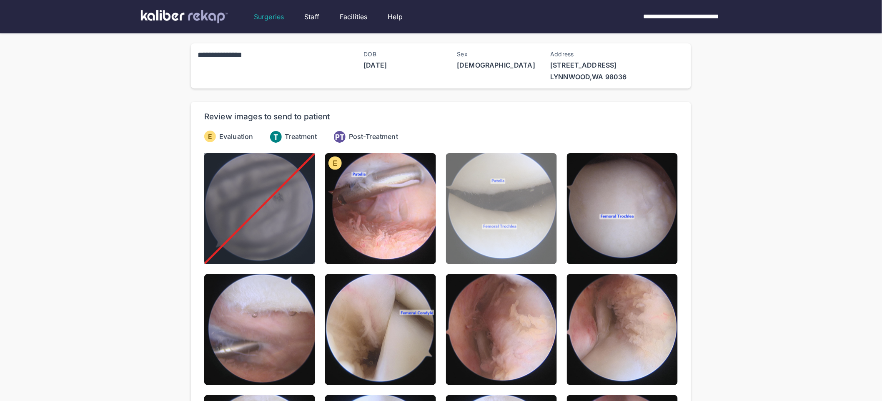
click at [485, 248] on img at bounding box center [501, 208] width 111 height 111
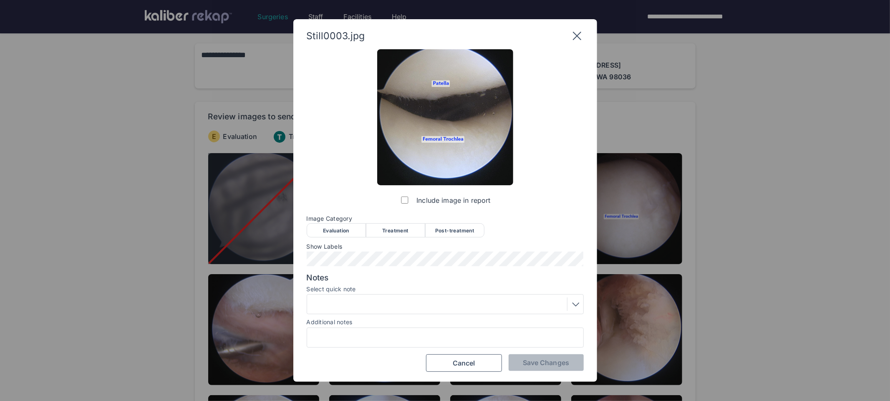
click at [340, 231] on div "Evaluation" at bounding box center [336, 230] width 59 height 14
click at [524, 360] on span "Save Changes" at bounding box center [546, 362] width 46 height 8
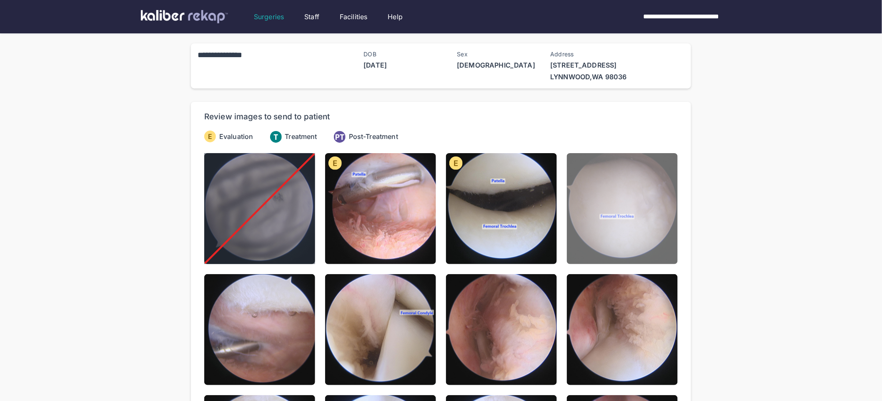
click at [607, 229] on img at bounding box center [622, 208] width 111 height 111
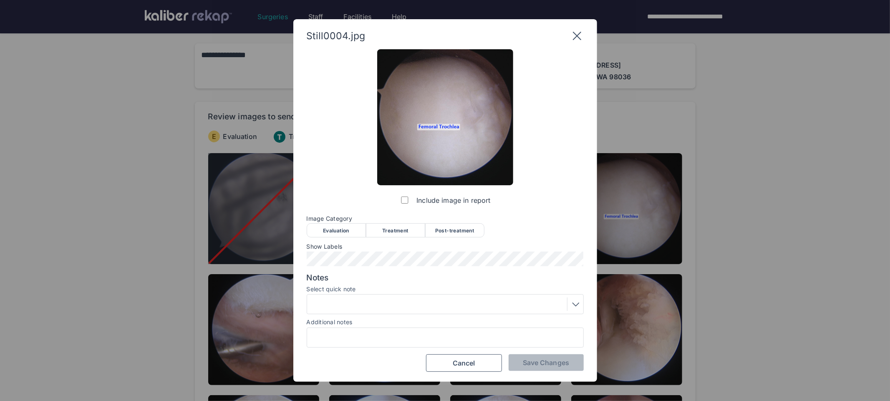
click at [344, 234] on div "Evaluation" at bounding box center [336, 230] width 59 height 14
click at [415, 307] on div at bounding box center [444, 303] width 271 height 13
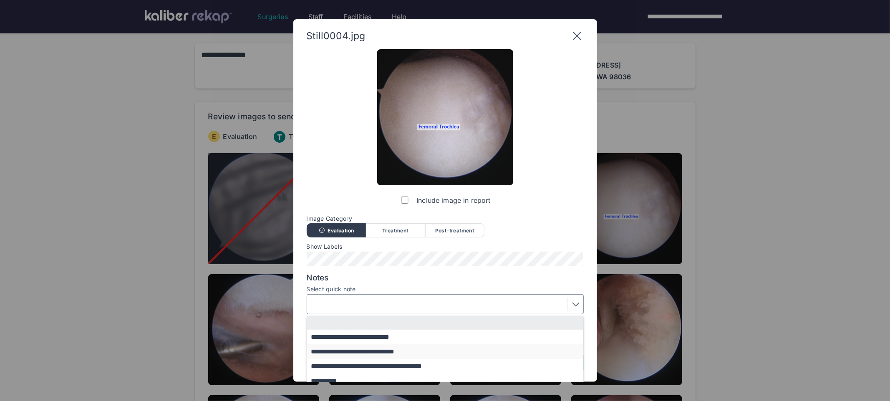
click at [341, 354] on button "**********" at bounding box center [449, 351] width 284 height 15
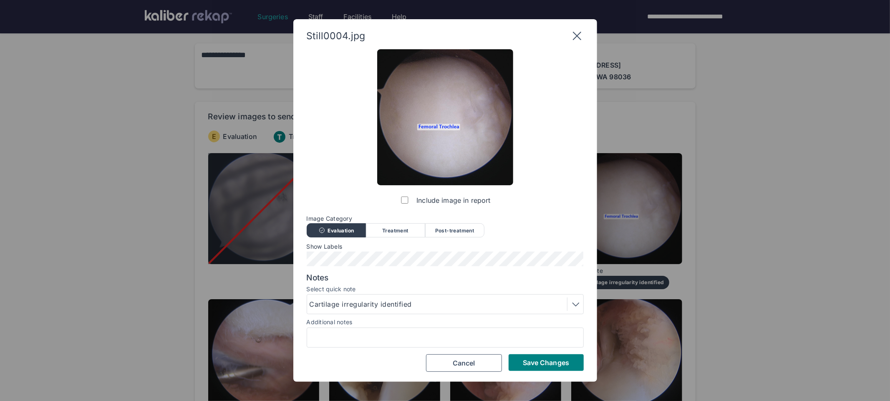
drag, startPoint x: 597, startPoint y: 363, endPoint x: 589, endPoint y: 362, distance: 8.0
click at [597, 363] on div "Still0004.jpg Include image in report Image Category Evaluation Treatment Post-…" at bounding box center [445, 200] width 890 height 401
click at [565, 362] on span "Save Changes" at bounding box center [546, 362] width 46 height 8
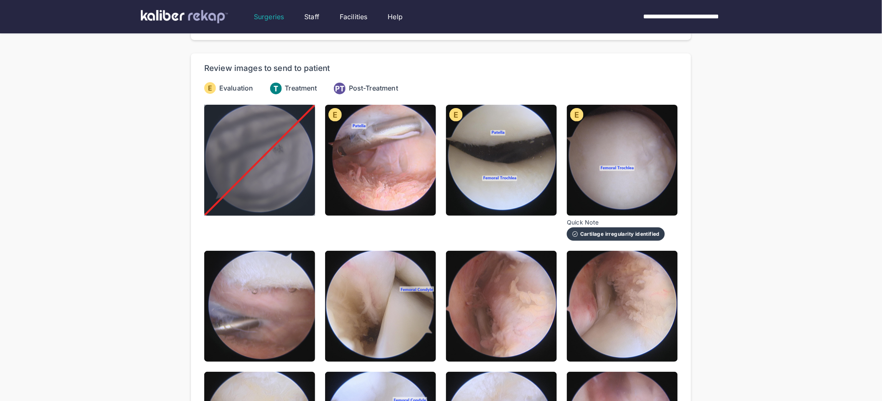
scroll to position [110, 0]
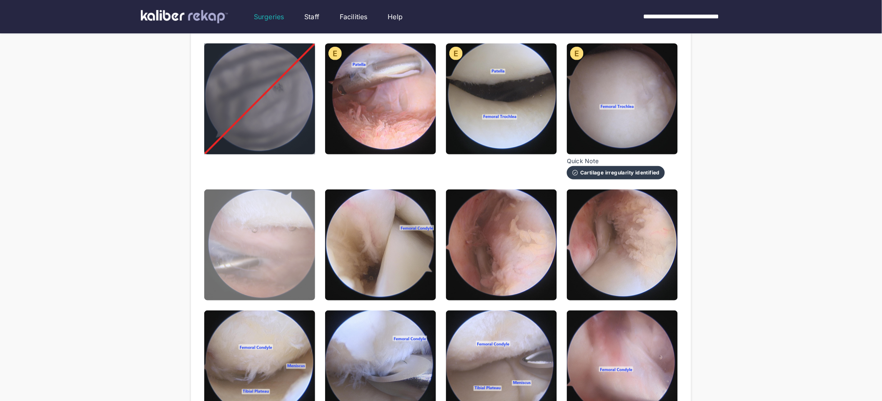
click at [265, 244] on img at bounding box center [259, 244] width 111 height 111
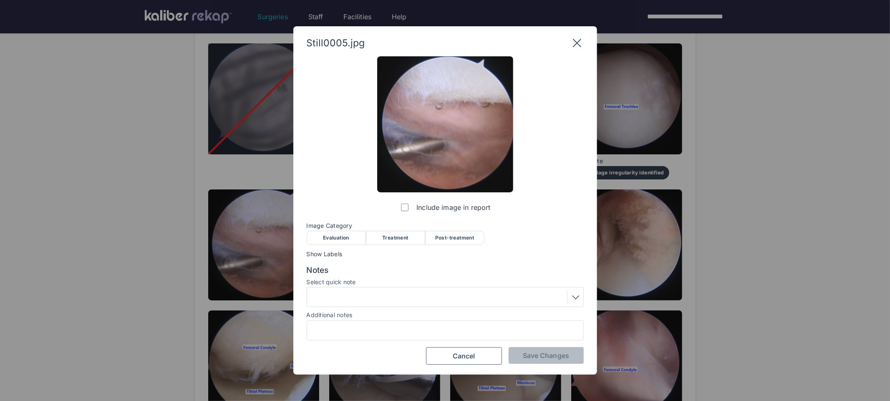
click at [334, 239] on div "Evaluation" at bounding box center [336, 238] width 59 height 14
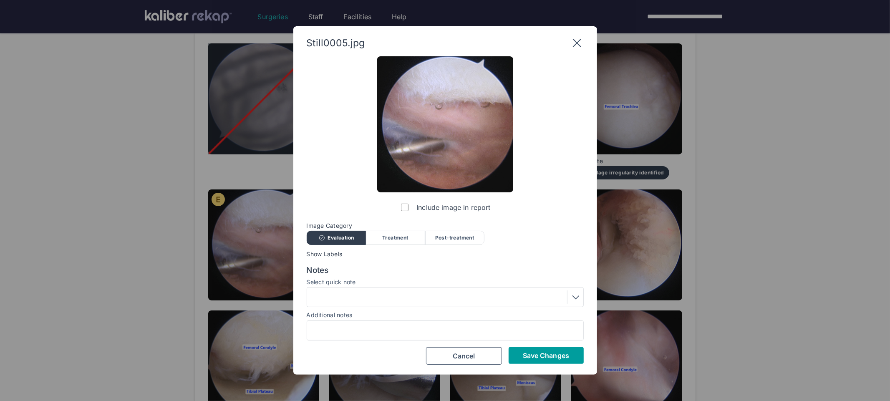
click at [536, 351] on span "Save Changes" at bounding box center [546, 355] width 46 height 8
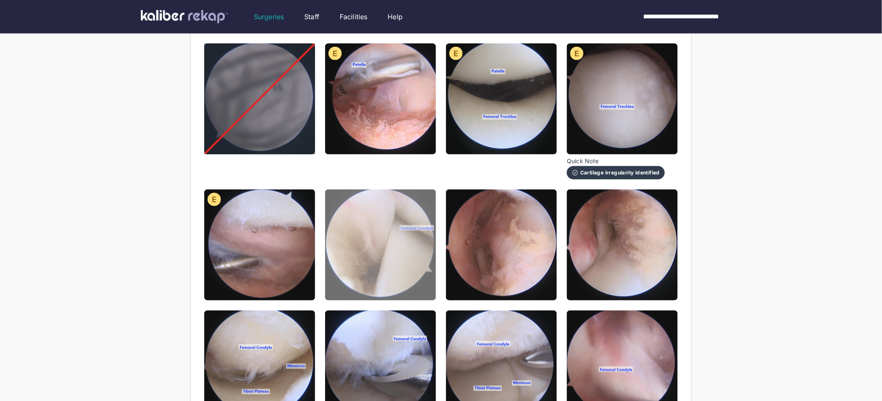
click at [398, 244] on img at bounding box center [380, 244] width 111 height 111
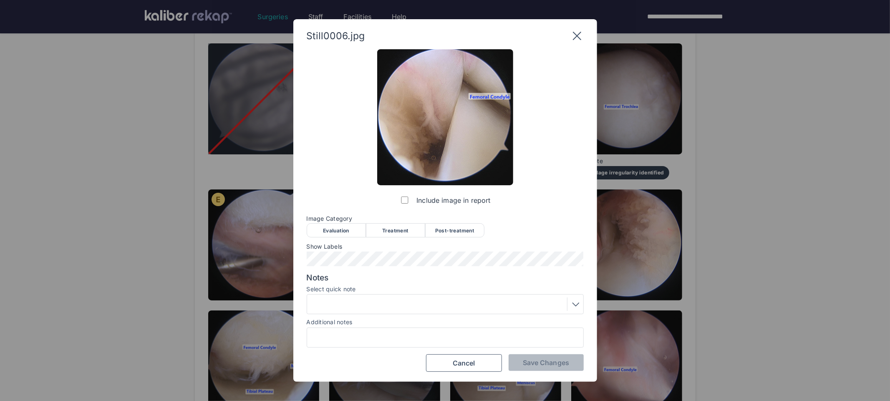
click at [344, 232] on div "Evaluation" at bounding box center [336, 230] width 59 height 14
click at [527, 359] on span "Save Changes" at bounding box center [546, 362] width 46 height 8
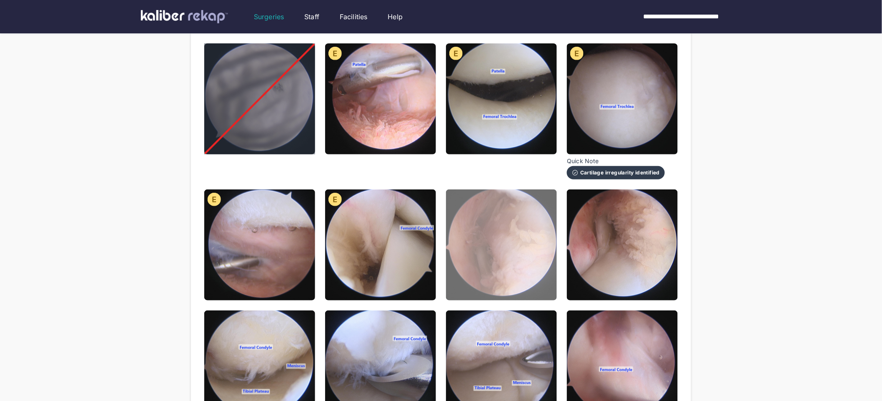
click at [467, 275] on img at bounding box center [501, 244] width 111 height 111
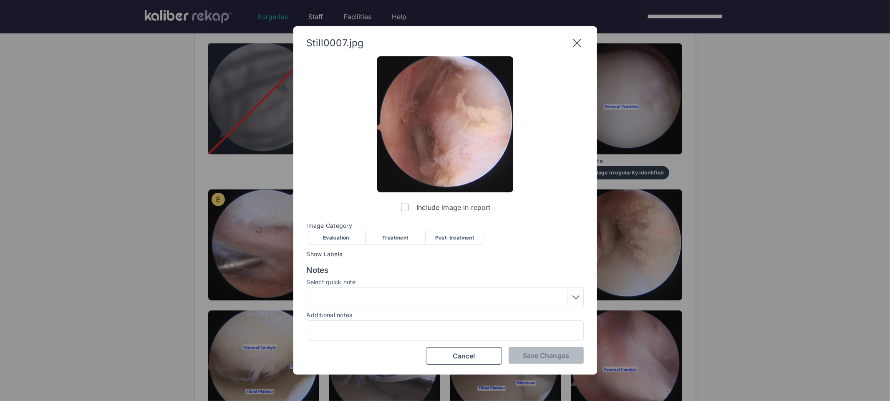
click at [332, 239] on div "Evaluation" at bounding box center [336, 238] width 59 height 14
click at [524, 348] on button "Save Changes" at bounding box center [545, 355] width 75 height 17
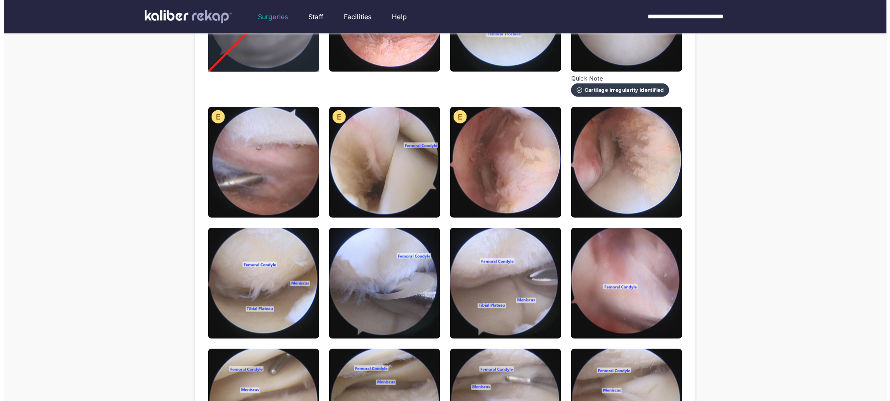
scroll to position [240, 0]
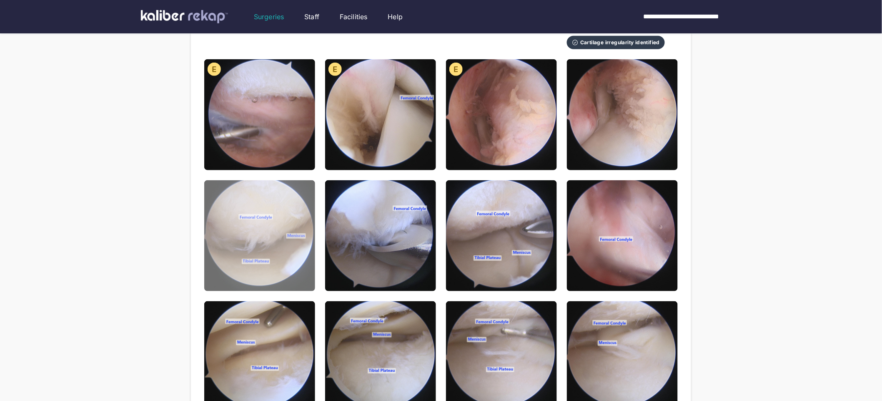
click at [256, 261] on img at bounding box center [259, 235] width 111 height 111
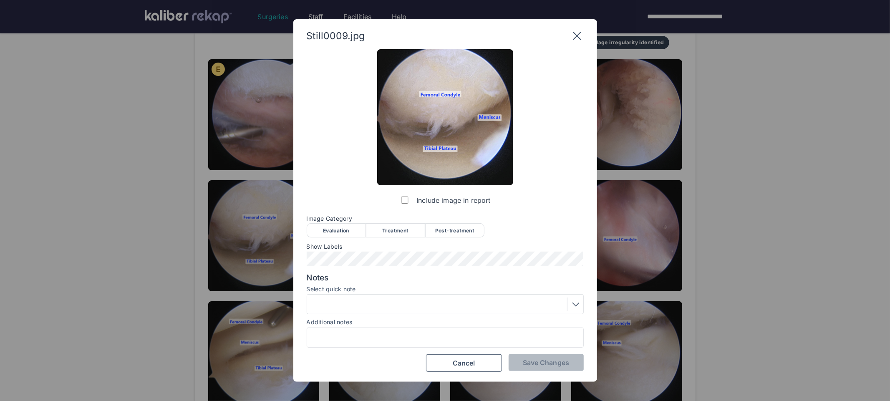
click at [348, 228] on div "Evaluation" at bounding box center [336, 230] width 59 height 14
click at [392, 308] on div at bounding box center [444, 303] width 271 height 13
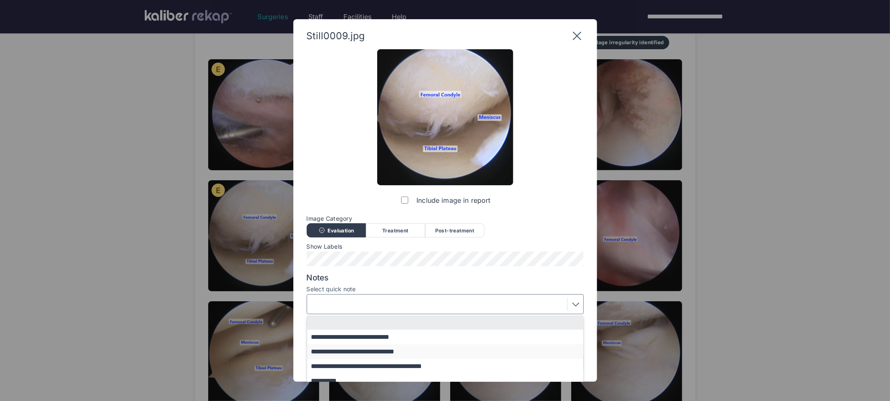
click at [387, 354] on button "**********" at bounding box center [449, 351] width 284 height 15
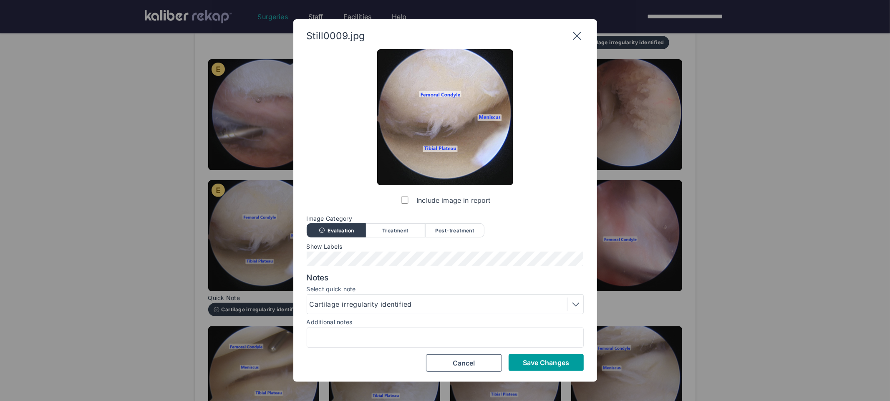
click at [531, 363] on span "Save Changes" at bounding box center [546, 362] width 46 height 8
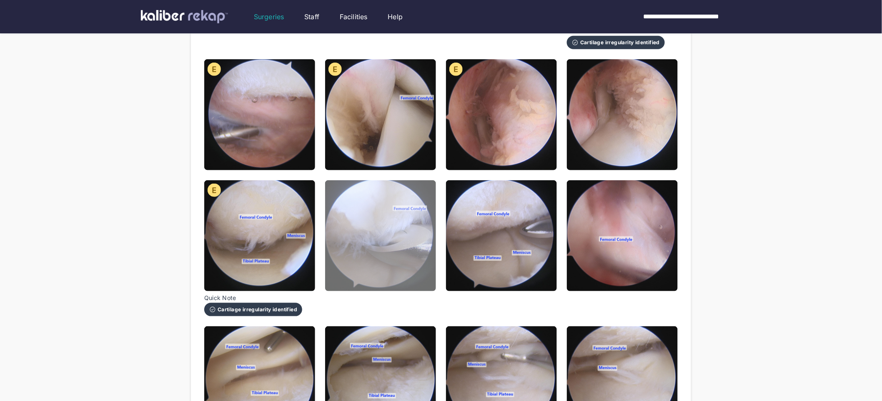
click at [386, 228] on img at bounding box center [380, 235] width 111 height 111
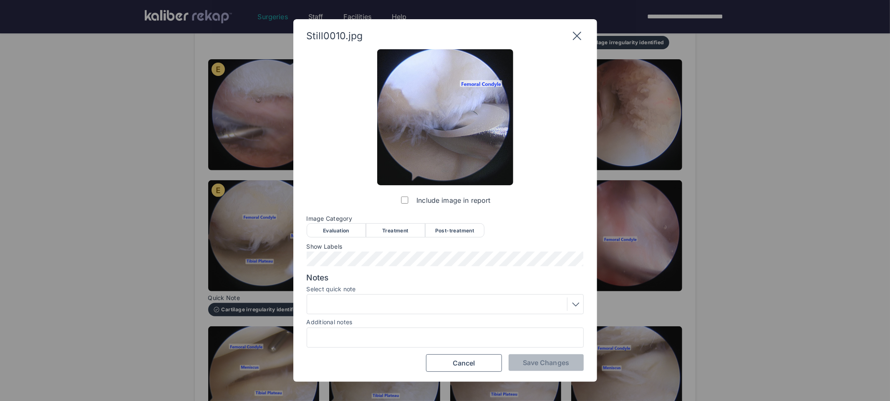
click at [391, 228] on div "Treatment" at bounding box center [395, 230] width 59 height 14
click at [379, 309] on div at bounding box center [444, 303] width 271 height 13
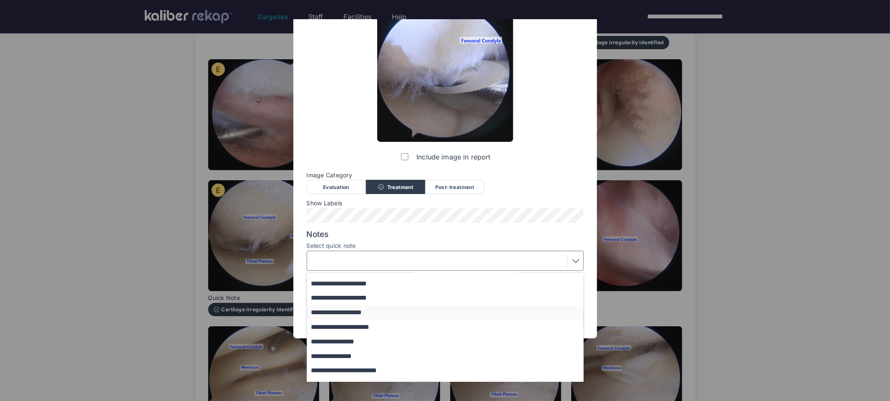
scroll to position [68, 0]
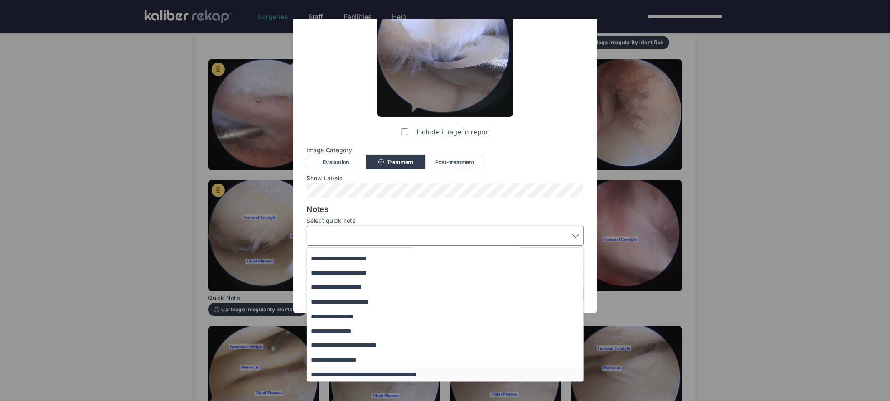
click at [364, 371] on button "**********" at bounding box center [449, 374] width 284 height 15
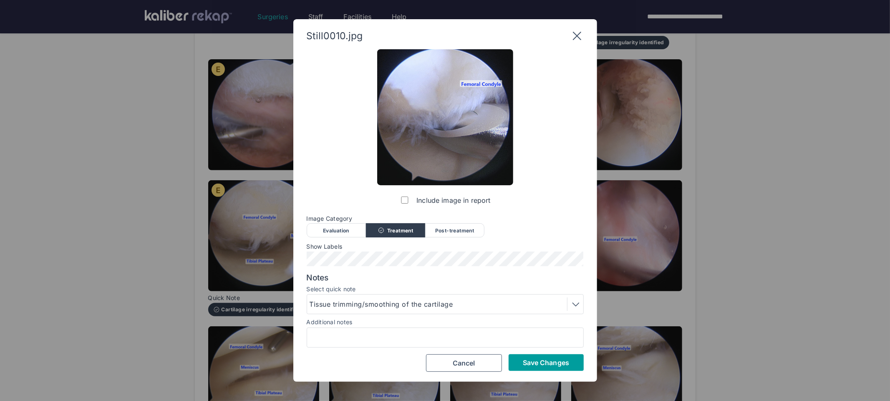
click at [523, 360] on span "Save Changes" at bounding box center [546, 362] width 46 height 8
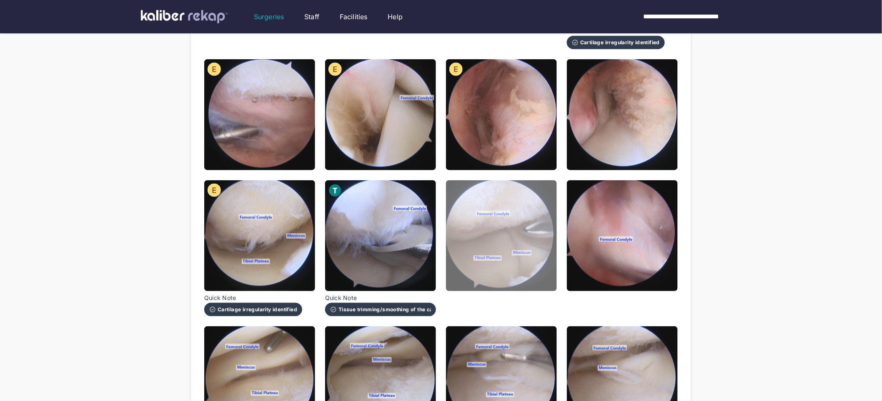
click at [481, 261] on img at bounding box center [501, 235] width 111 height 111
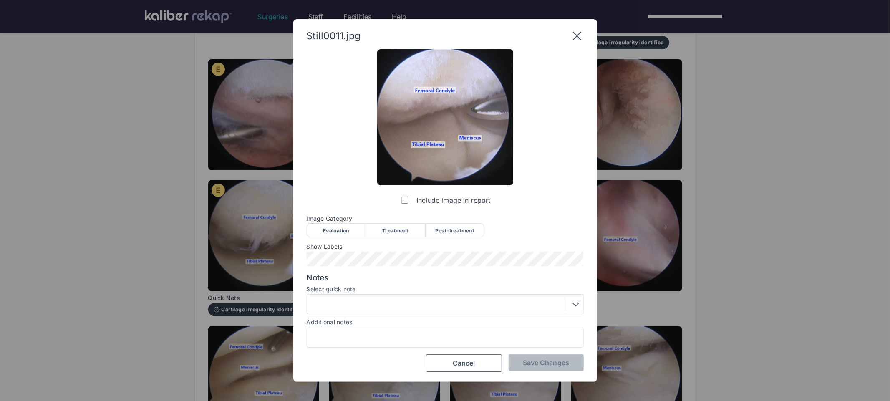
click at [448, 231] on div "Post-treatment" at bounding box center [454, 230] width 59 height 14
click at [418, 305] on div at bounding box center [444, 303] width 271 height 13
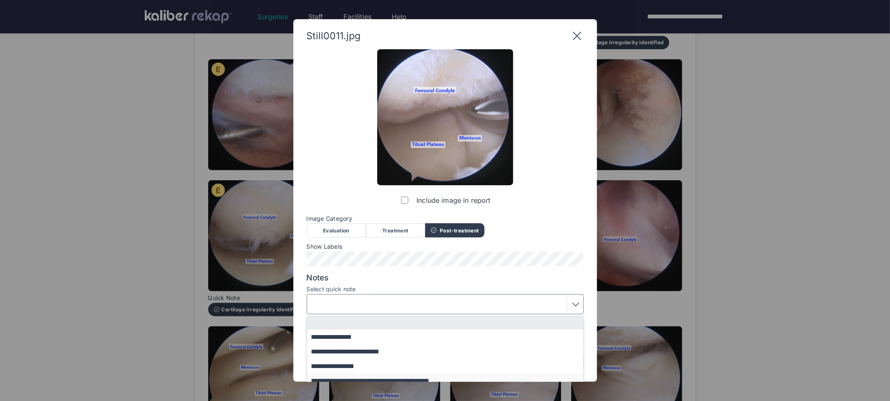
scroll to position [35, 0]
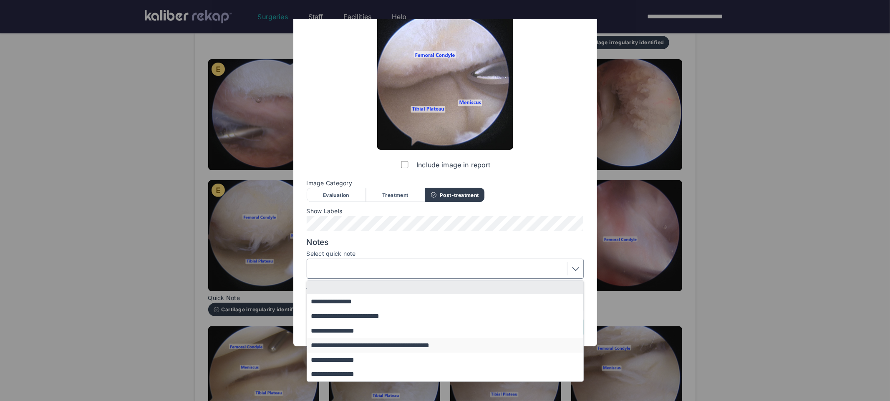
click at [352, 348] on button "**********" at bounding box center [449, 345] width 284 height 15
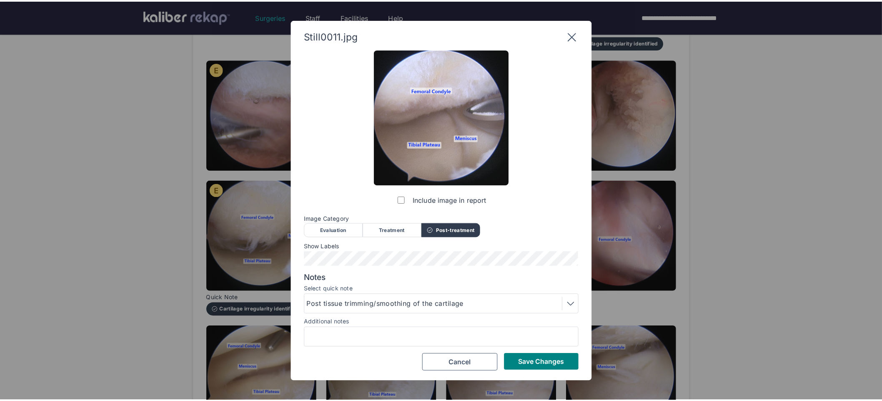
scroll to position [0, 0]
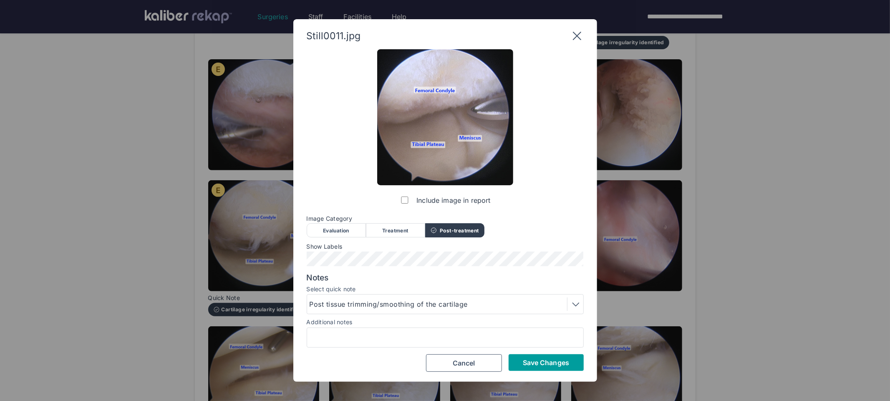
click at [539, 362] on span "Save Changes" at bounding box center [546, 362] width 46 height 8
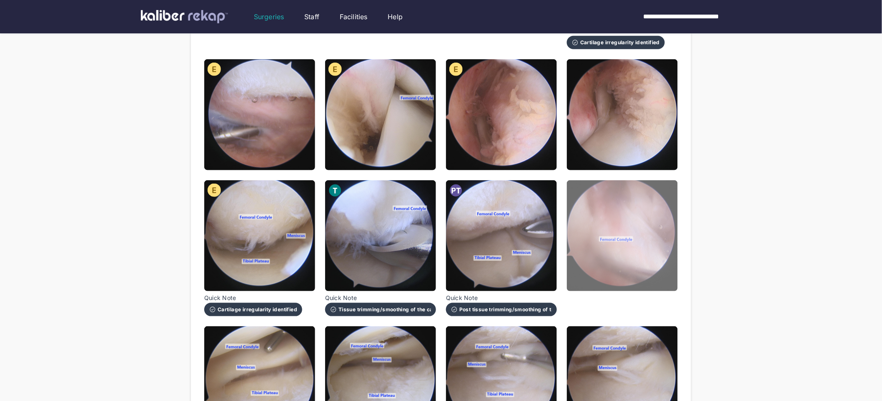
click at [591, 246] on img at bounding box center [622, 235] width 111 height 111
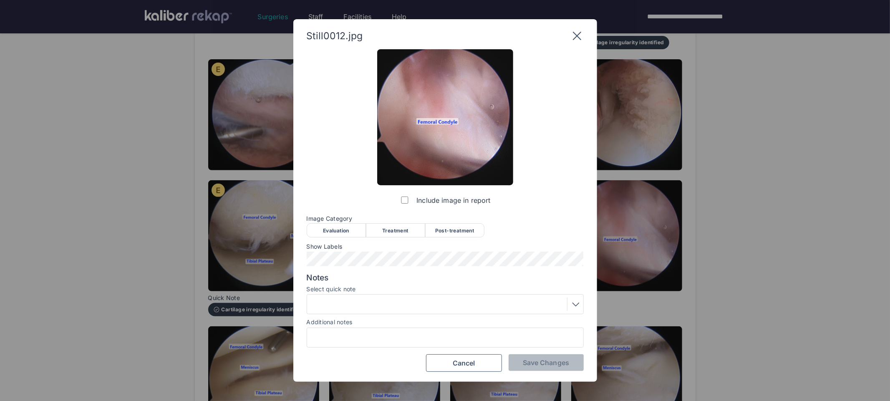
click at [351, 230] on div "Evaluation" at bounding box center [336, 230] width 59 height 14
click at [548, 357] on button "Save Changes" at bounding box center [545, 362] width 75 height 17
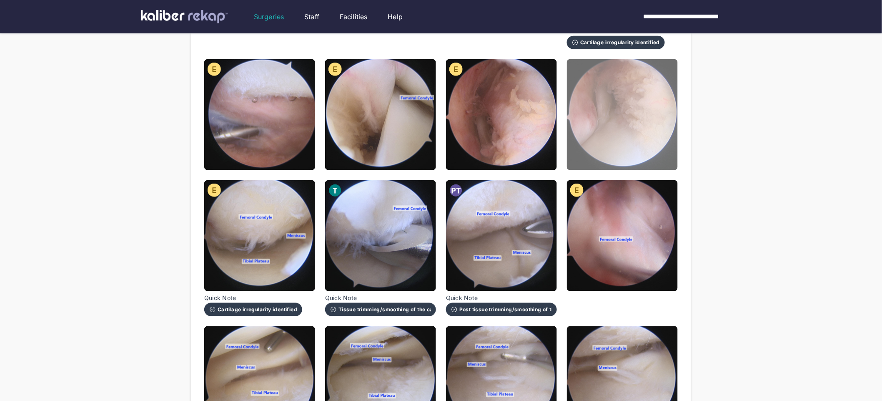
click at [578, 147] on img at bounding box center [622, 114] width 111 height 111
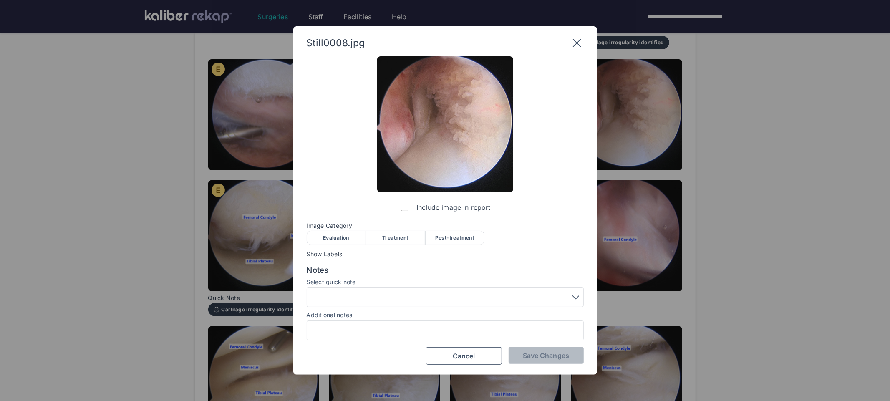
drag, startPoint x: 356, startPoint y: 235, endPoint x: 408, endPoint y: 259, distance: 57.8
click at [356, 236] on div "Evaluation" at bounding box center [336, 238] width 59 height 14
click at [540, 353] on span "Save Changes" at bounding box center [546, 355] width 46 height 8
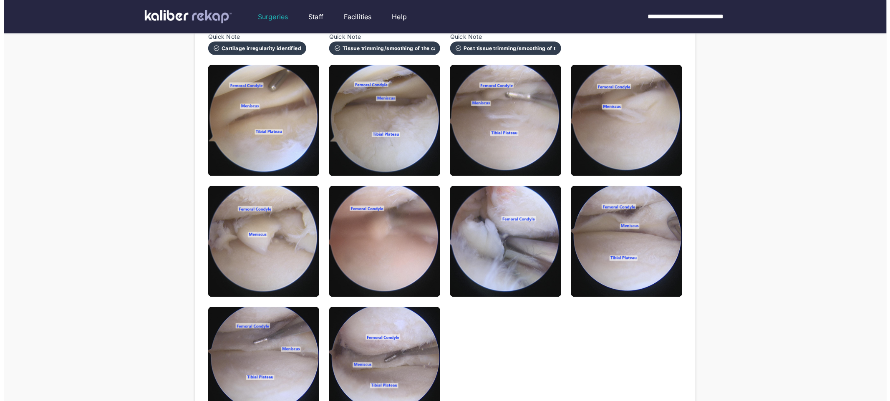
scroll to position [507, 0]
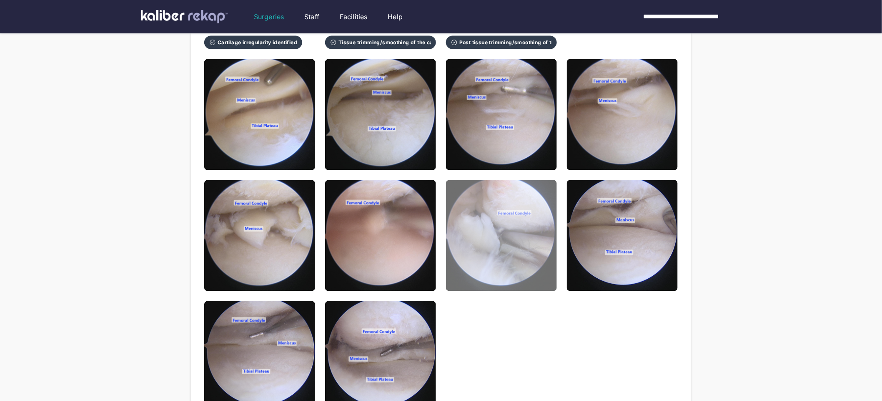
click at [502, 251] on img at bounding box center [501, 235] width 111 height 111
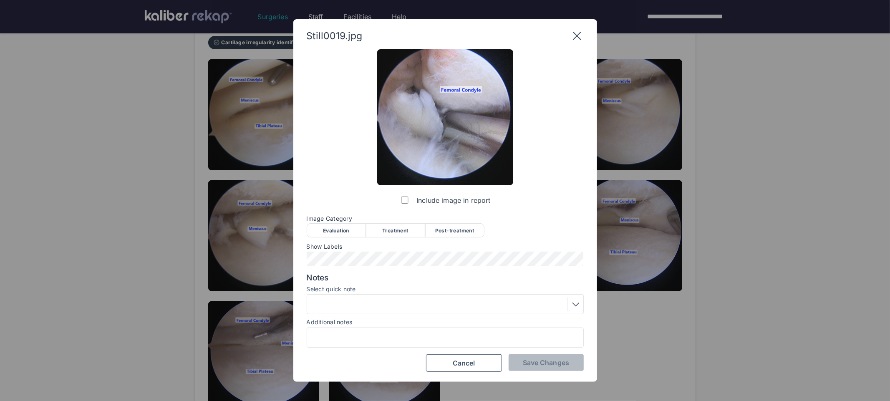
click at [382, 231] on div "Treatment" at bounding box center [395, 230] width 59 height 14
click at [383, 310] on div at bounding box center [444, 303] width 271 height 13
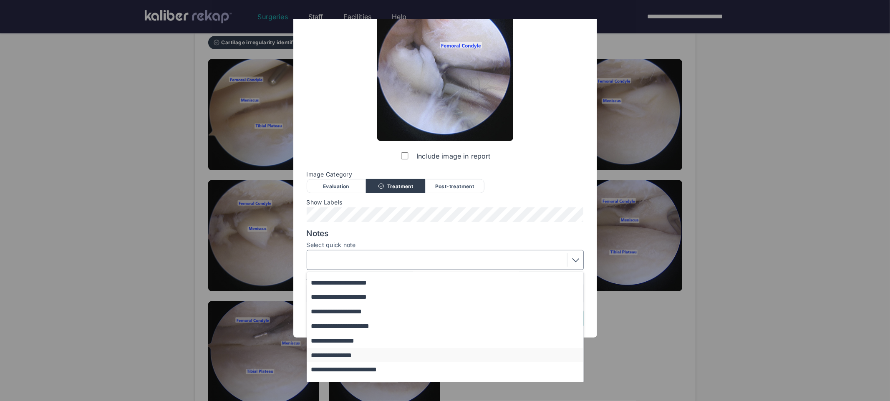
scroll to position [68, 0]
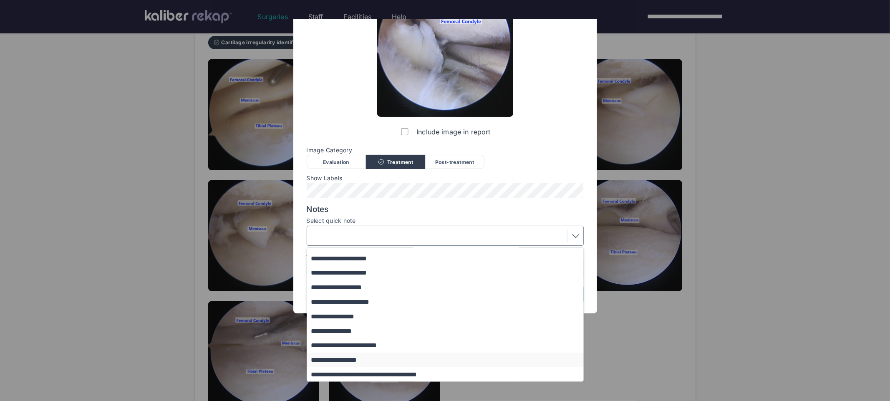
click at [361, 358] on button "**********" at bounding box center [449, 359] width 284 height 15
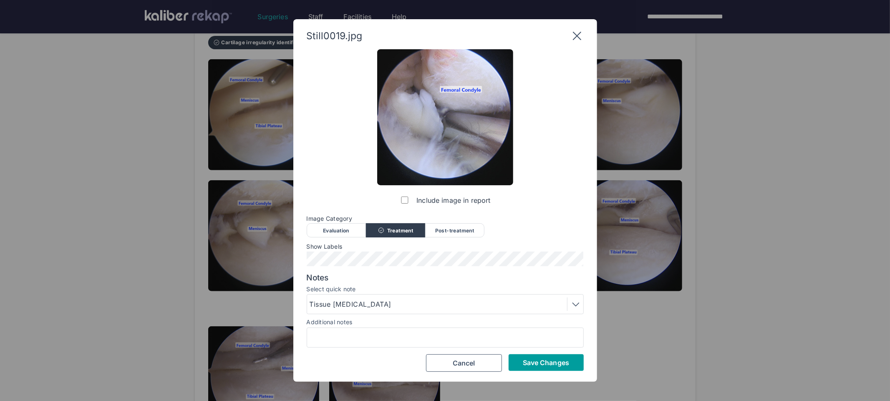
click at [552, 359] on span "Save Changes" at bounding box center [546, 362] width 46 height 8
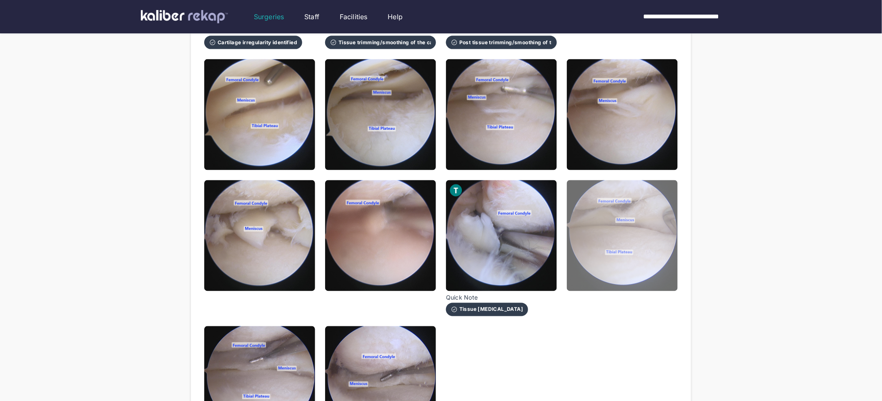
click at [619, 240] on img at bounding box center [622, 235] width 111 height 111
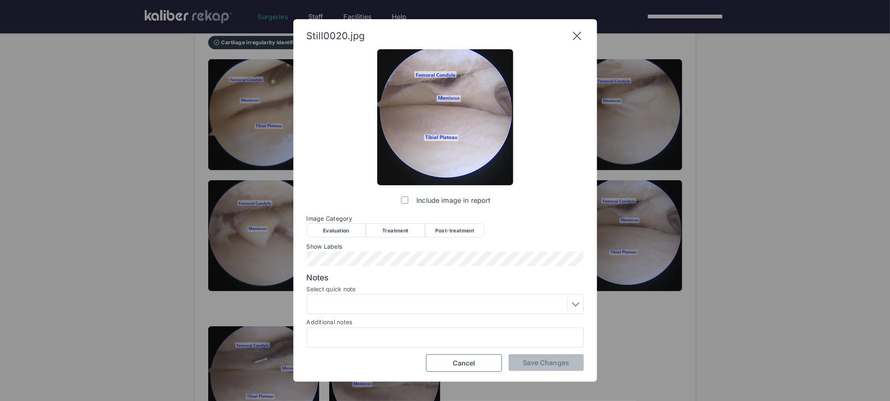
click at [327, 228] on div "Evaluation" at bounding box center [336, 230] width 59 height 14
click at [551, 362] on span "Save Changes" at bounding box center [546, 362] width 46 height 8
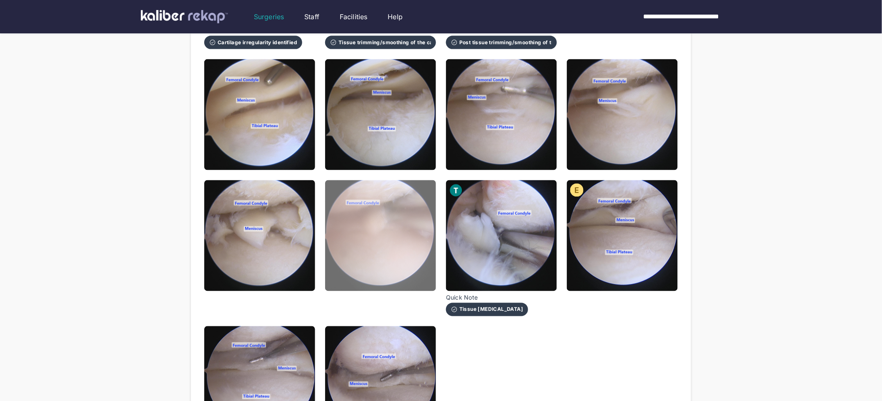
click at [359, 254] on img at bounding box center [380, 235] width 111 height 111
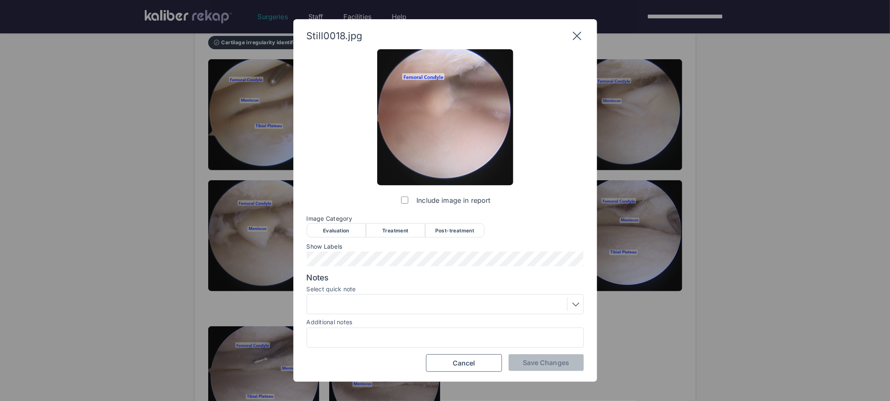
click at [347, 231] on div "Evaluation" at bounding box center [336, 230] width 59 height 14
click at [531, 356] on button "Save Changes" at bounding box center [545, 362] width 75 height 17
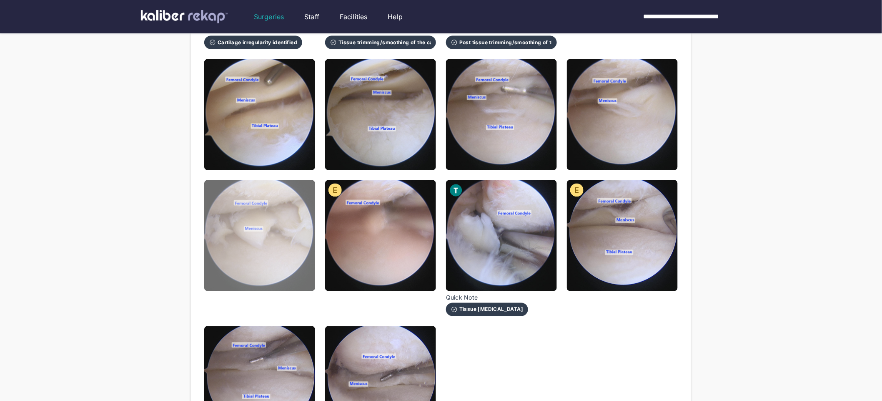
click at [276, 250] on img at bounding box center [259, 235] width 111 height 111
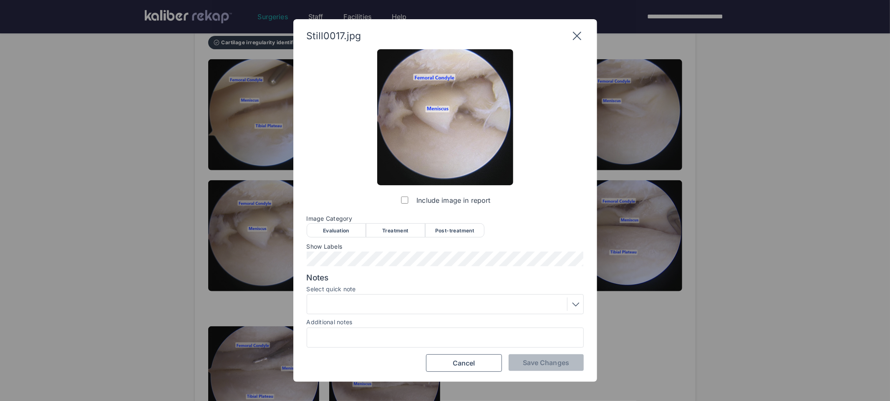
click at [344, 232] on div "Evaluation" at bounding box center [336, 230] width 59 height 14
click at [344, 306] on div at bounding box center [444, 303] width 271 height 13
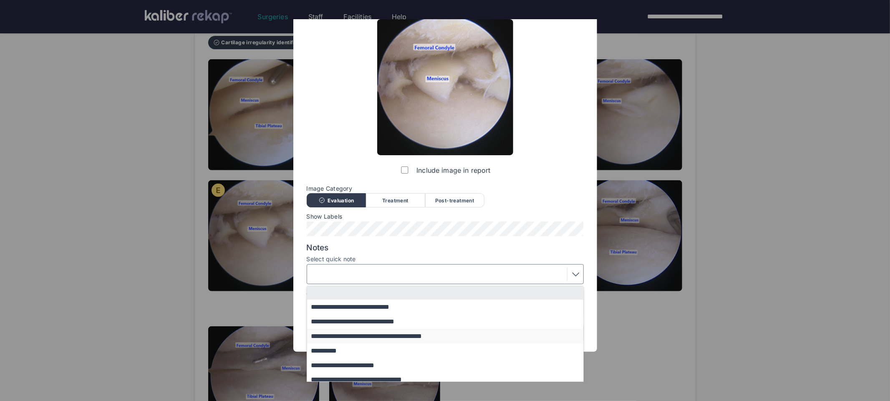
scroll to position [47, 0]
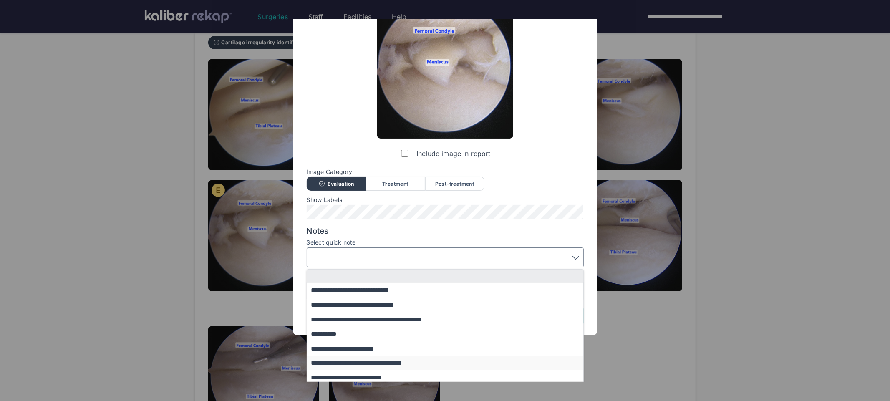
click at [352, 362] on button "**********" at bounding box center [449, 362] width 284 height 15
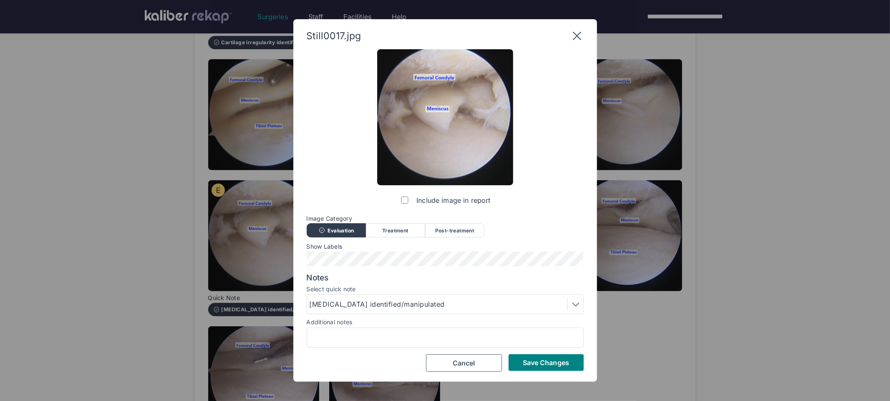
scroll to position [0, 0]
click at [548, 365] on span "Save Changes" at bounding box center [546, 362] width 46 height 8
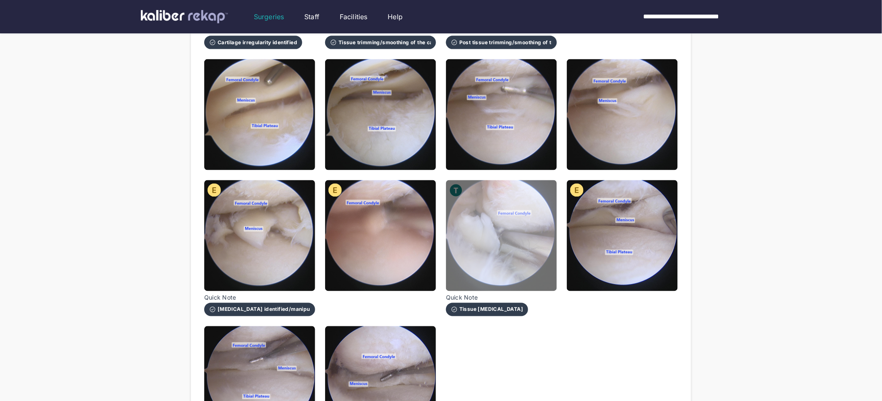
click at [513, 259] on img at bounding box center [501, 235] width 111 height 111
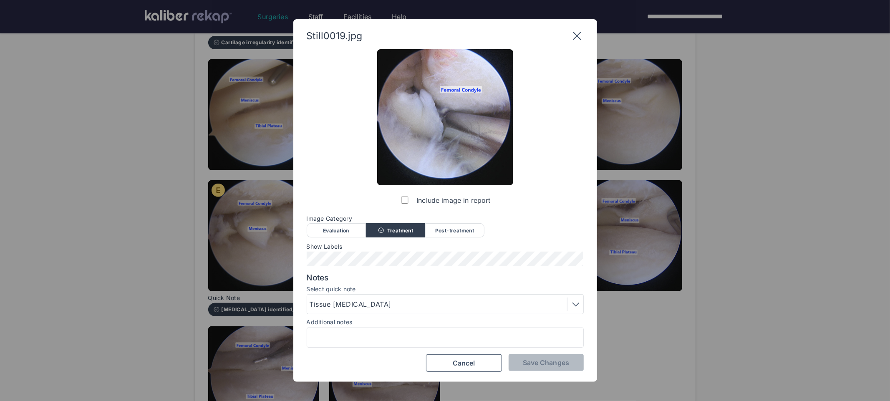
click at [358, 309] on div "Tissue debridement" at bounding box center [351, 304] width 85 height 10
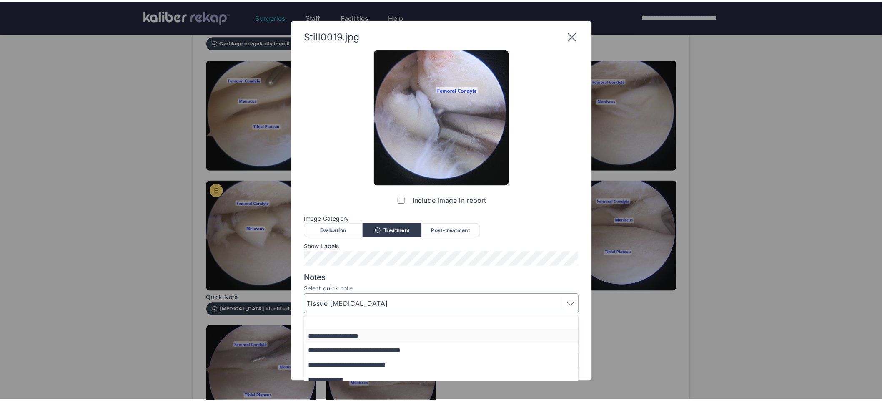
scroll to position [69, 0]
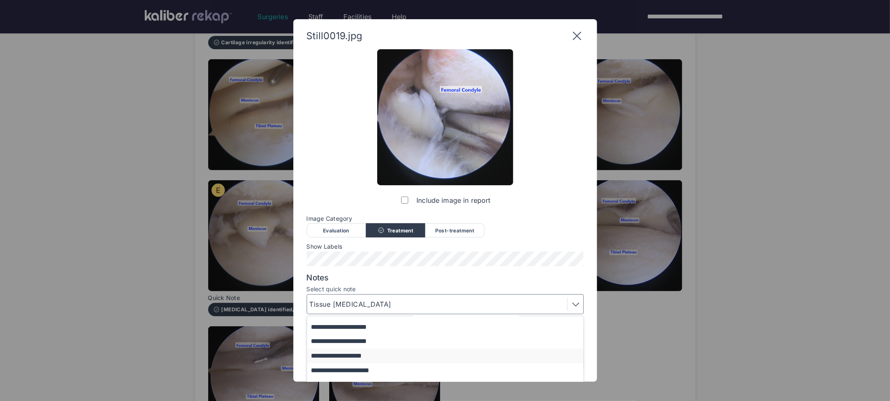
click at [375, 358] on button "**********" at bounding box center [449, 355] width 284 height 15
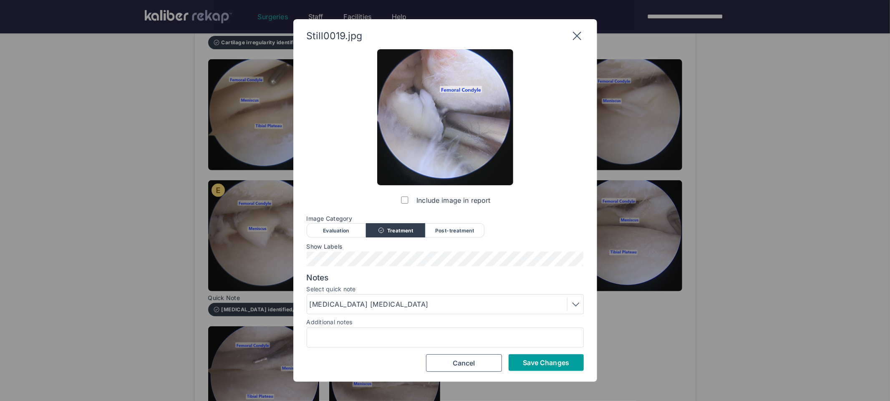
click at [541, 363] on span "Save Changes" at bounding box center [546, 362] width 46 height 8
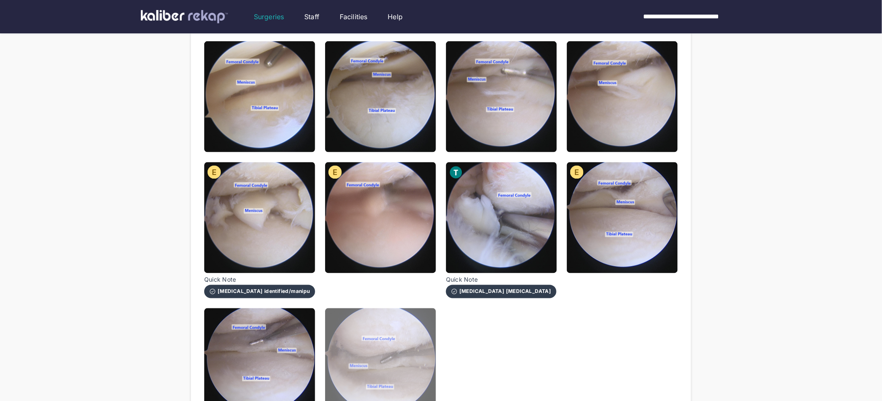
scroll to position [565, 0]
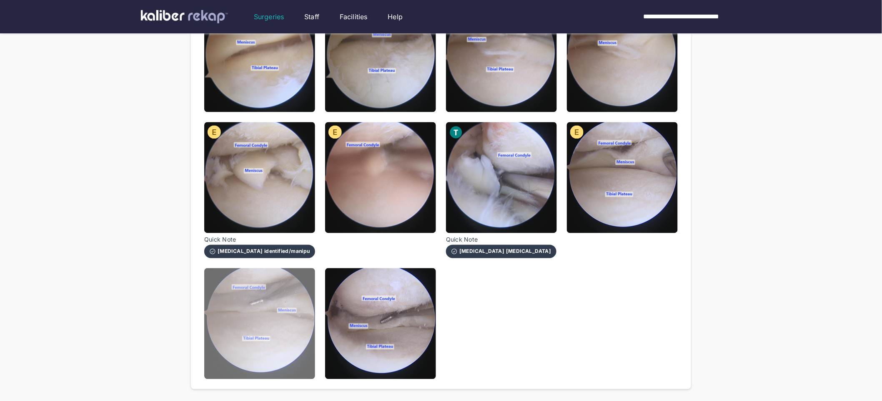
click at [241, 317] on img at bounding box center [259, 323] width 111 height 111
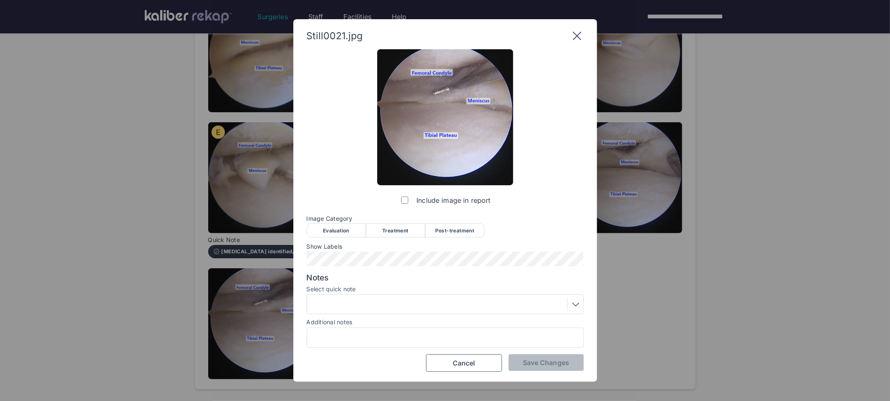
click at [452, 232] on div "Post-treatment" at bounding box center [454, 230] width 59 height 14
click at [340, 234] on div "Evaluation" at bounding box center [336, 230] width 59 height 14
click at [530, 359] on span "Save Changes" at bounding box center [546, 362] width 46 height 8
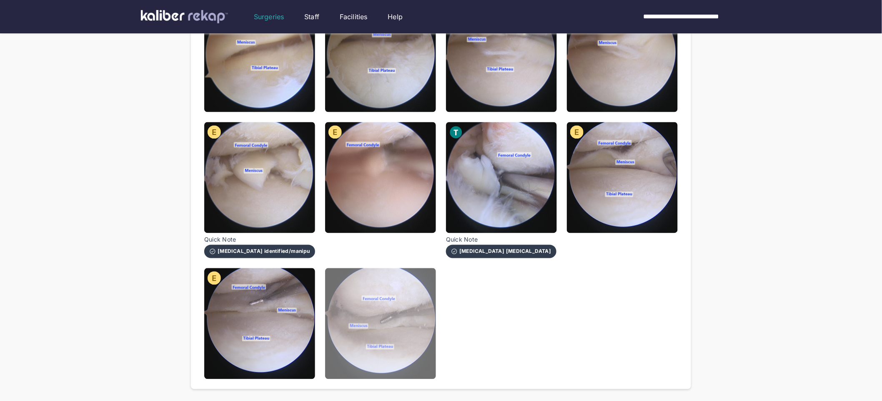
click at [369, 358] on img at bounding box center [380, 323] width 111 height 111
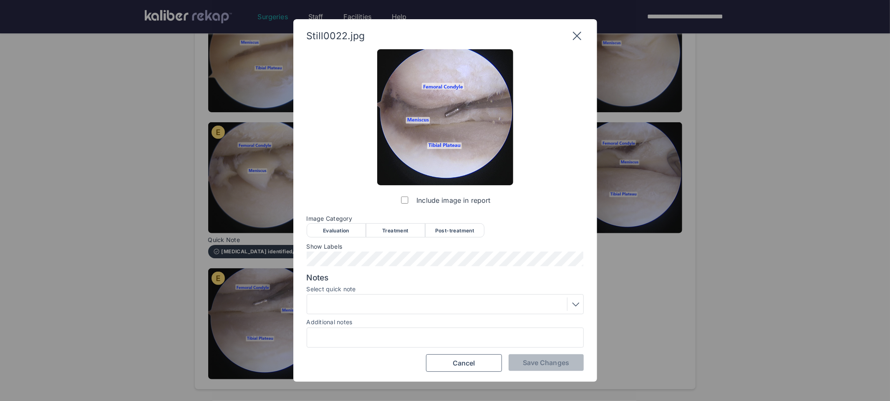
click at [332, 229] on div "Evaluation" at bounding box center [336, 230] width 59 height 14
click at [471, 221] on span "Image Category" at bounding box center [445, 218] width 277 height 7
click at [468, 232] on div "Post-treatment" at bounding box center [454, 230] width 59 height 14
click at [545, 359] on span "Save Changes" at bounding box center [546, 362] width 46 height 8
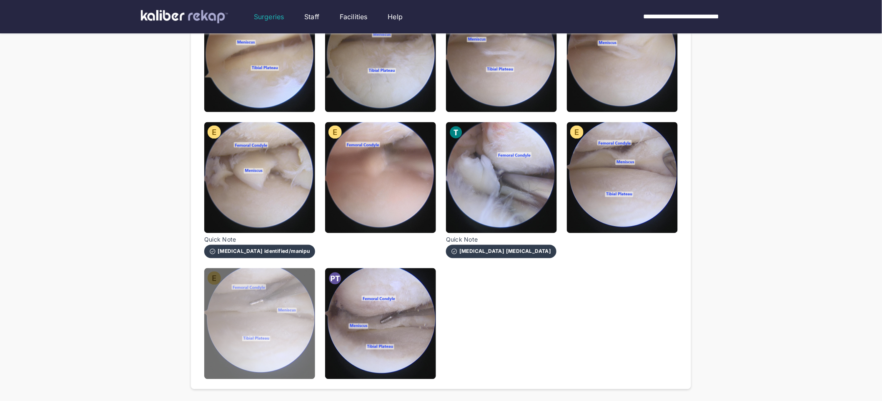
click at [233, 307] on img at bounding box center [259, 323] width 111 height 111
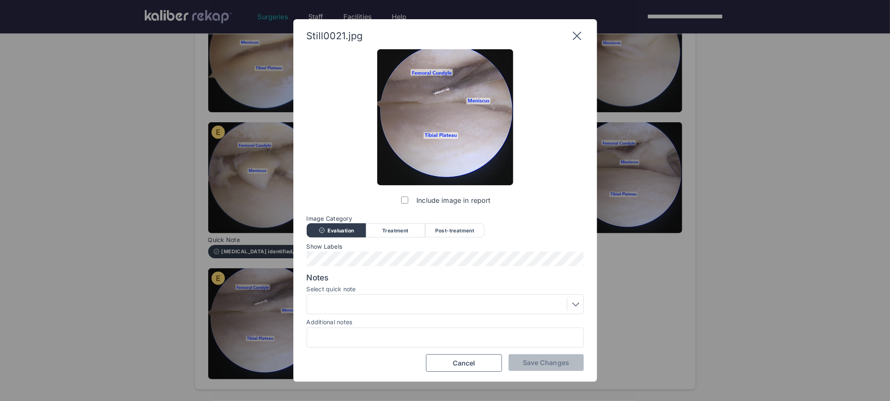
click at [438, 234] on div "Post-treatment" at bounding box center [454, 230] width 59 height 14
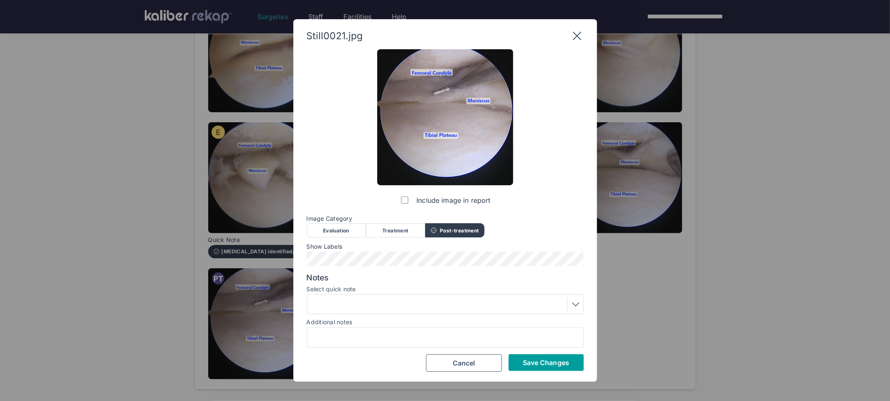
click at [538, 359] on span "Save Changes" at bounding box center [546, 362] width 46 height 8
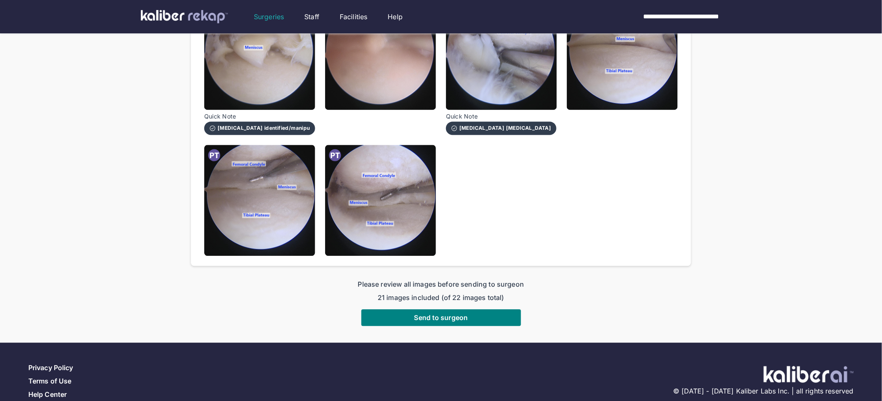
scroll to position [700, 0]
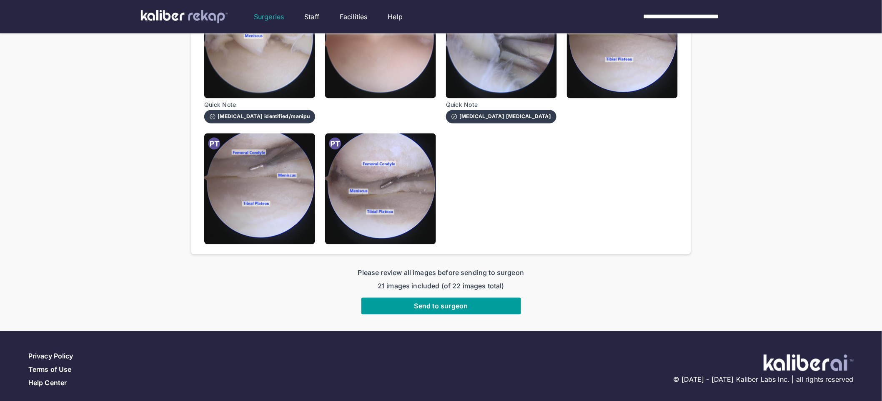
click at [404, 305] on button "Send to surgeon" at bounding box center [442, 305] width 160 height 17
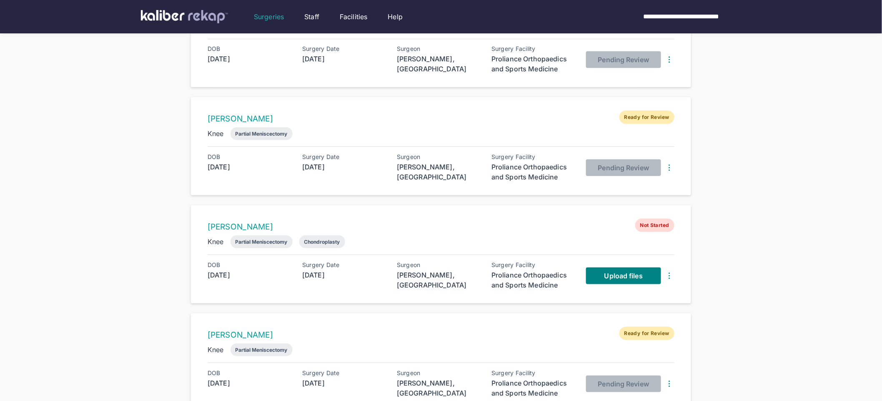
scroll to position [167, 0]
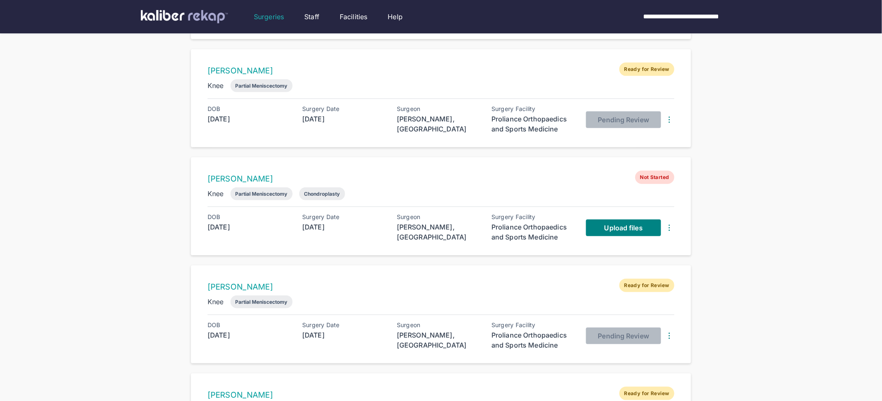
click at [272, 21] on div "Surgeries" at bounding box center [269, 17] width 30 height 10
